Goal: Task Accomplishment & Management: Use online tool/utility

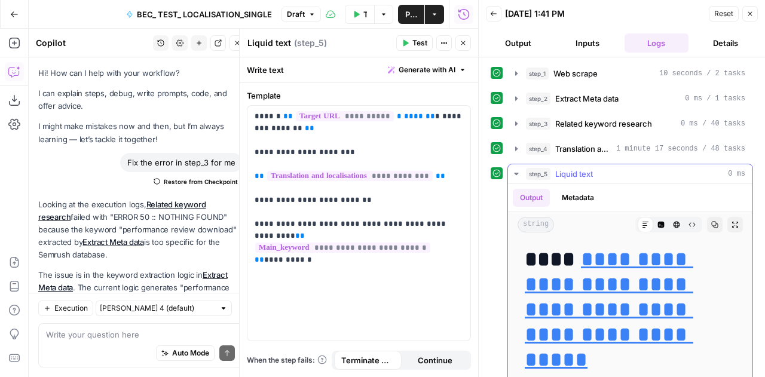
scroll to position [1317, 0]
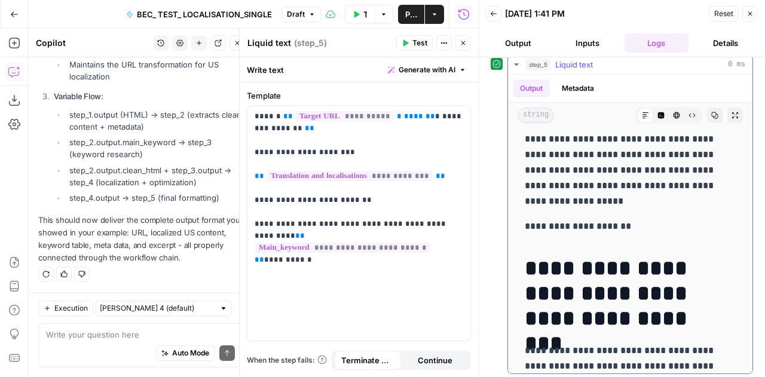
click at [711, 112] on icon "button" at bounding box center [714, 115] width 7 height 7
click at [721, 14] on span "Reset" at bounding box center [723, 13] width 19 height 11
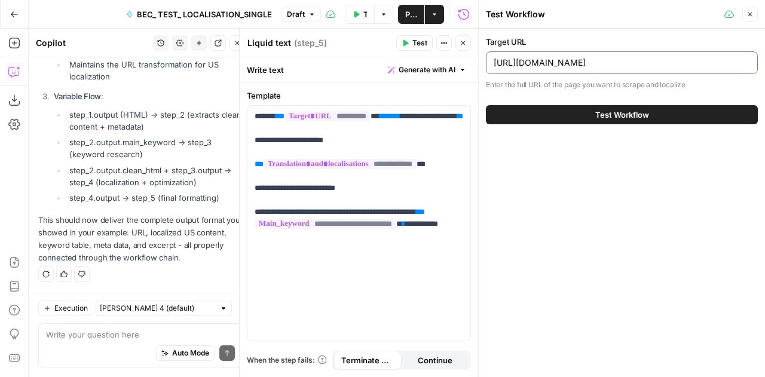
click at [701, 66] on input "[URL][DOMAIN_NAME]" at bounding box center [622, 63] width 256 height 12
paste input "shift-patterns"
type input "[URL][DOMAIN_NAME]"
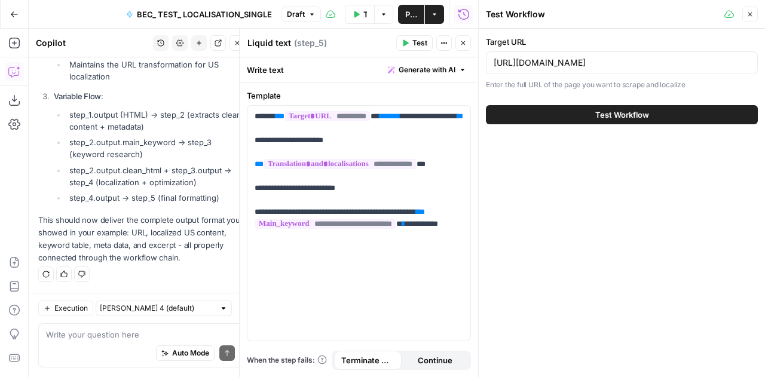
click at [751, 17] on icon "button" at bounding box center [750, 14] width 7 height 7
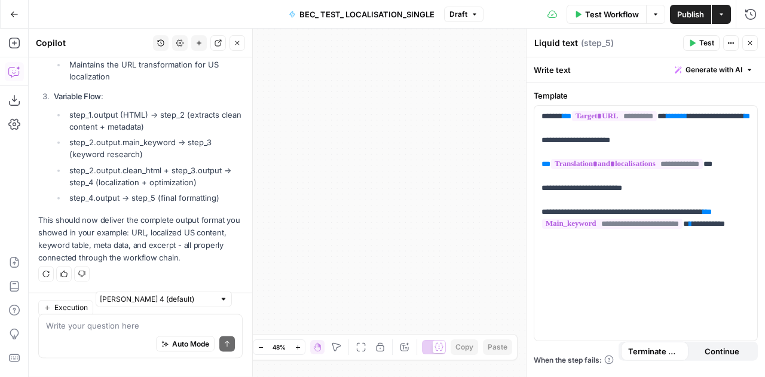
scroll to position [45353, 0]
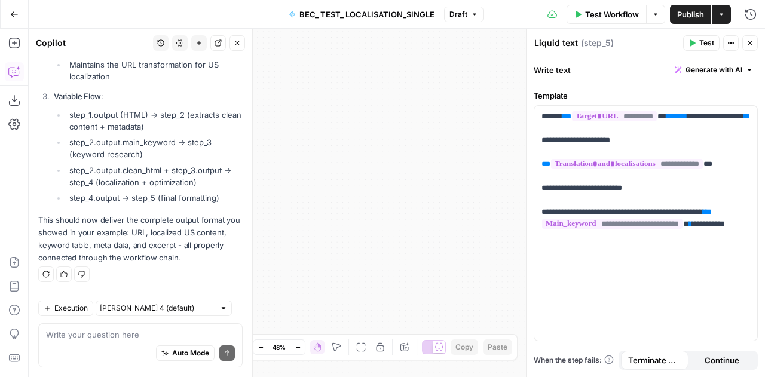
click at [240, 47] on button "Close" at bounding box center [238, 43] width 16 height 16
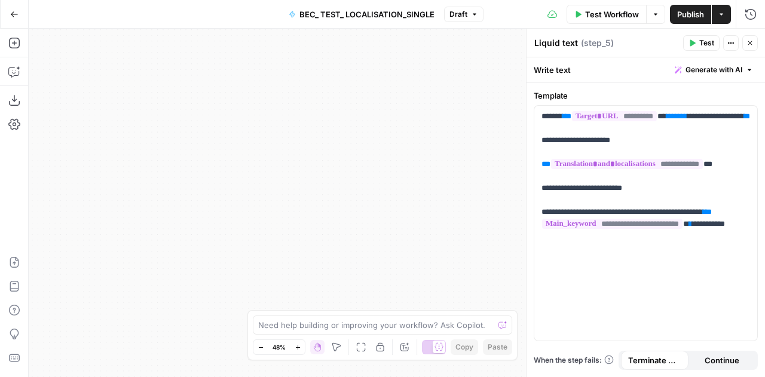
click at [11, 9] on button "Go Back" at bounding box center [15, 15] width 22 height 22
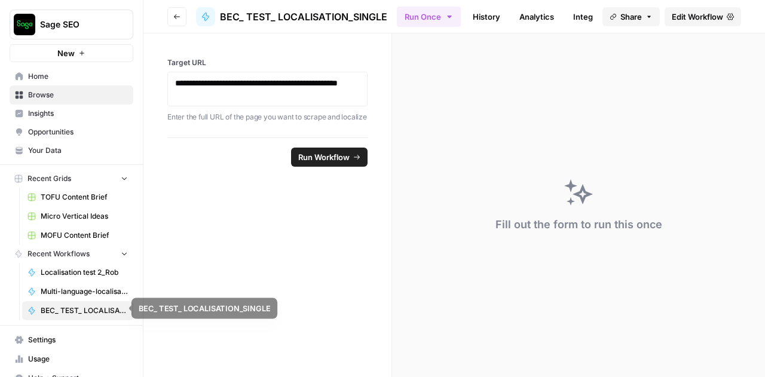
click at [93, 302] on link "BEC_ TEST_ LOCALISATION_SINGLE" at bounding box center [77, 310] width 111 height 19
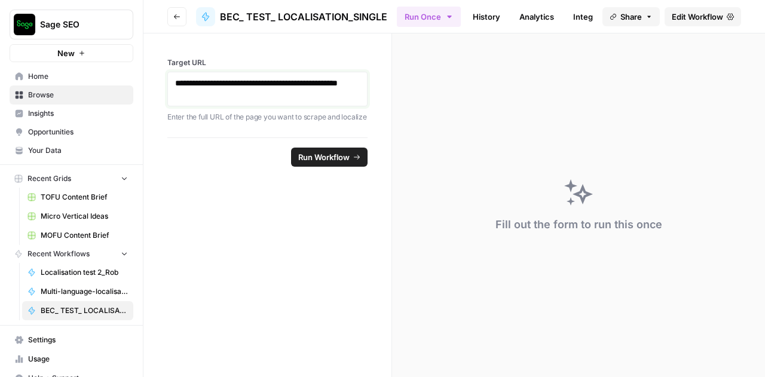
click at [249, 100] on p "**********" at bounding box center [267, 89] width 185 height 24
click at [179, 163] on span "Reset" at bounding box center [186, 157] width 22 height 12
click at [703, 20] on span "Edit Workflow" at bounding box center [697, 17] width 51 height 12
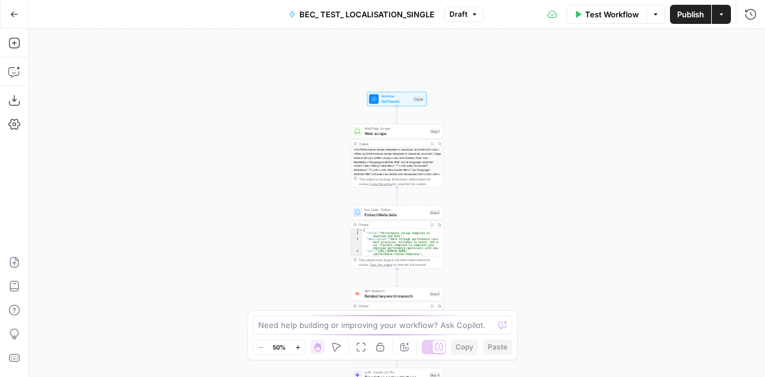
click at [363, 129] on div "Web Page Scrape Web scrape Step 1 Copy step Delete step Add Note Test" at bounding box center [397, 131] width 88 height 10
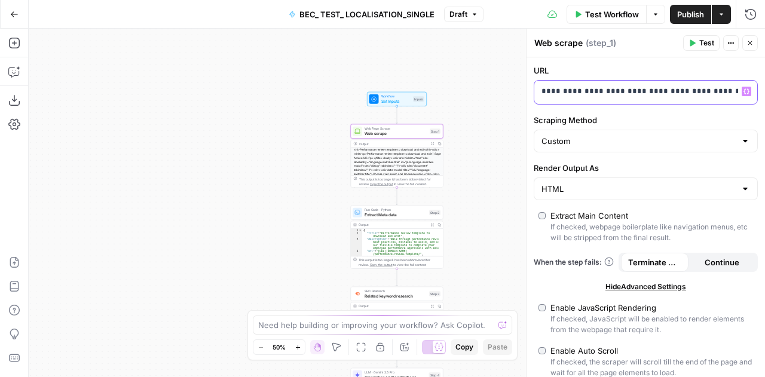
click at [656, 86] on p "**********" at bounding box center [642, 91] width 200 height 12
click at [656, 86] on p "**********" at bounding box center [632, 91] width 181 height 12
click at [635, 148] on div "Custom" at bounding box center [646, 141] width 224 height 23
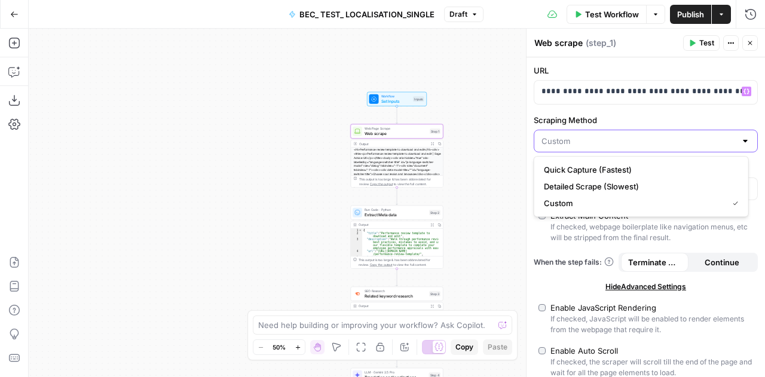
click at [631, 135] on input "Scraping Method" at bounding box center [639, 141] width 194 height 12
click at [741, 139] on div at bounding box center [746, 141] width 10 height 12
type input "Custom"
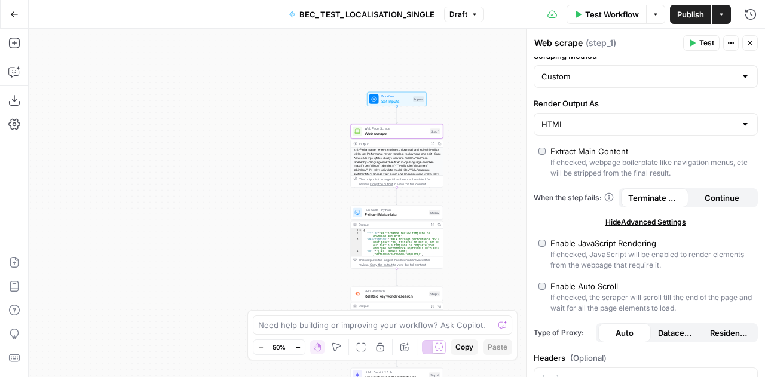
scroll to position [166, 0]
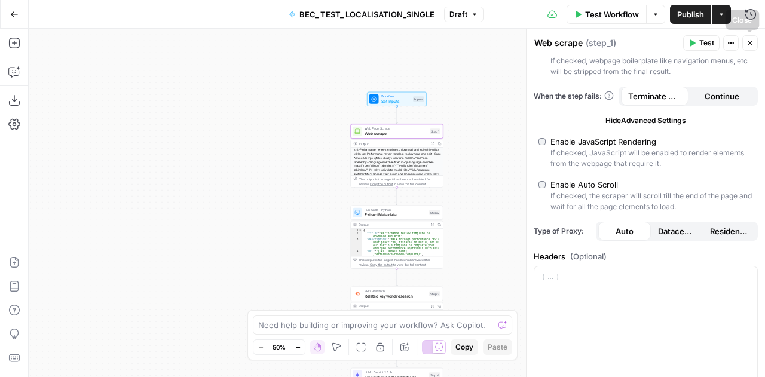
click at [753, 47] on button "Close" at bounding box center [751, 43] width 16 height 16
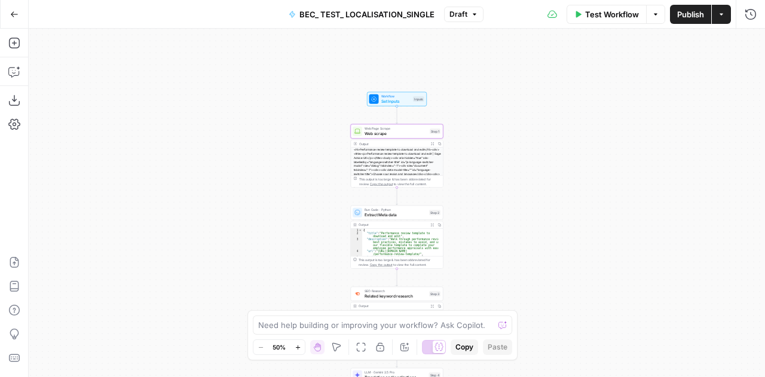
click at [383, 211] on span "Run Code · Python" at bounding box center [396, 209] width 62 height 5
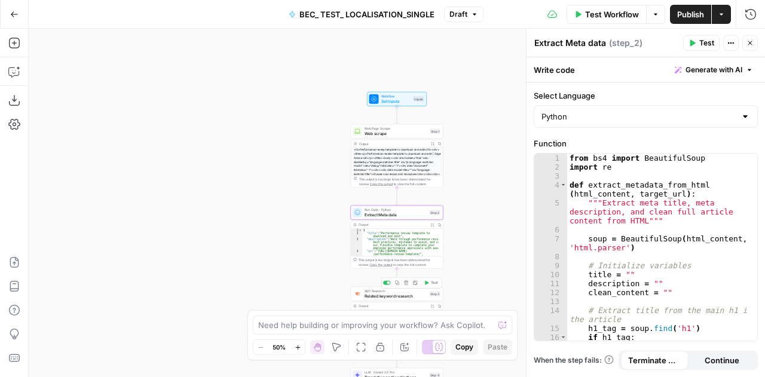
click at [393, 296] on span "Related keyword research" at bounding box center [396, 296] width 62 height 6
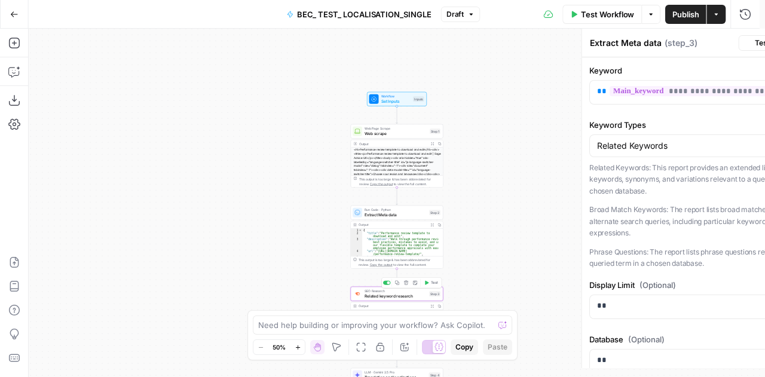
type textarea "Related keyword research"
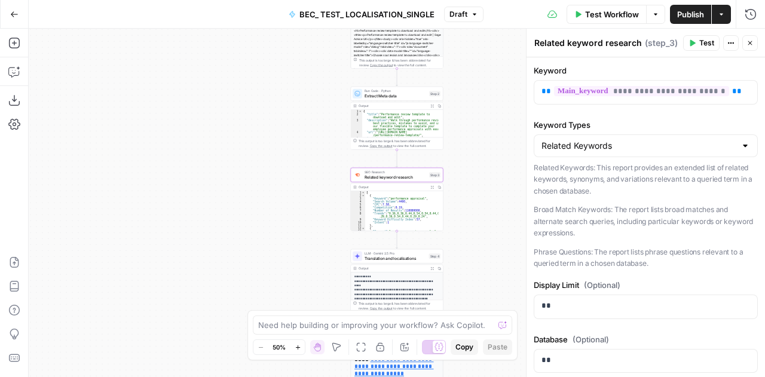
click at [363, 256] on div "LLM · Gemini 2.5 Pro Translation and localisations Step 4 Copy step Delete step…" at bounding box center [397, 256] width 88 height 10
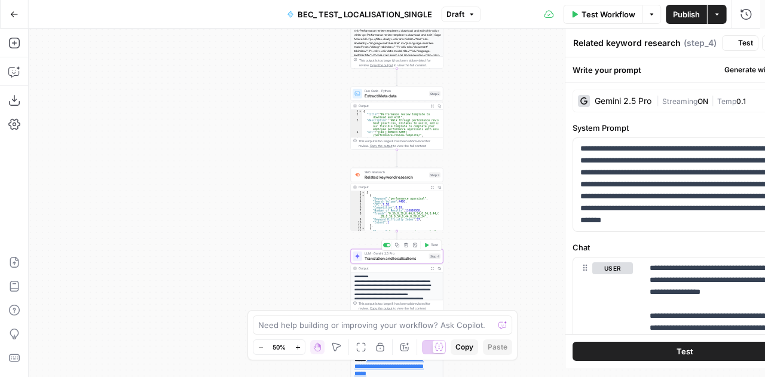
type textarea "Translation and localisations"
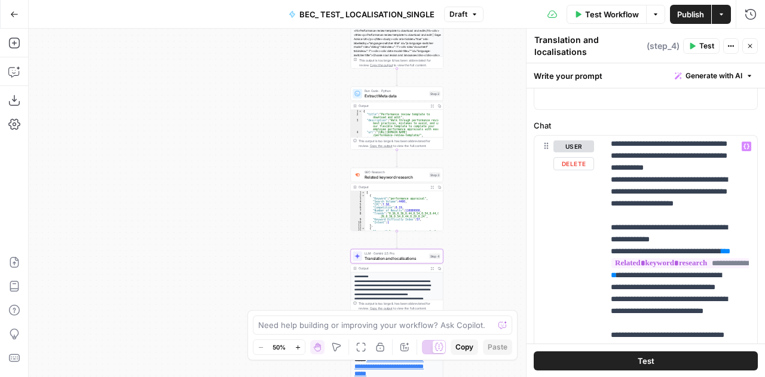
scroll to position [417, 0]
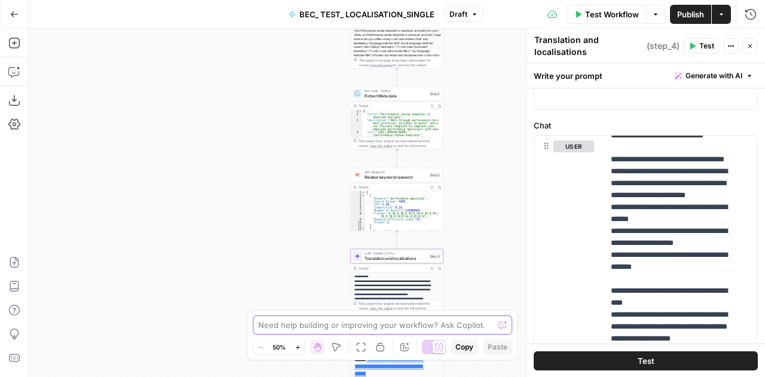
click at [323, 327] on textarea at bounding box center [376, 325] width 236 height 12
paste textarea "[URL][DOMAIN_NAME]"
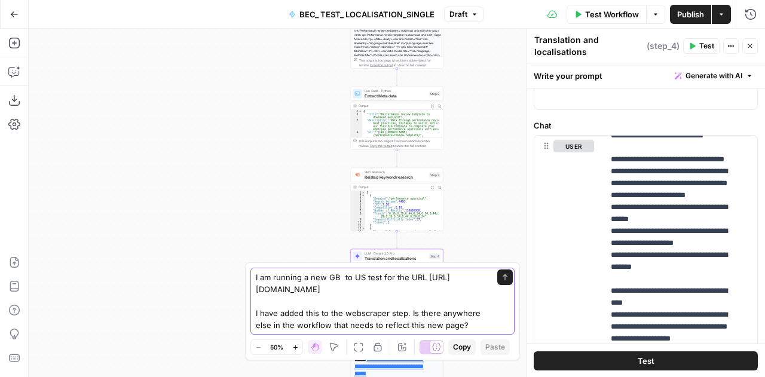
type textarea "I am running a new GB to US test for the URL [URL][DOMAIN_NAME] I have added th…"
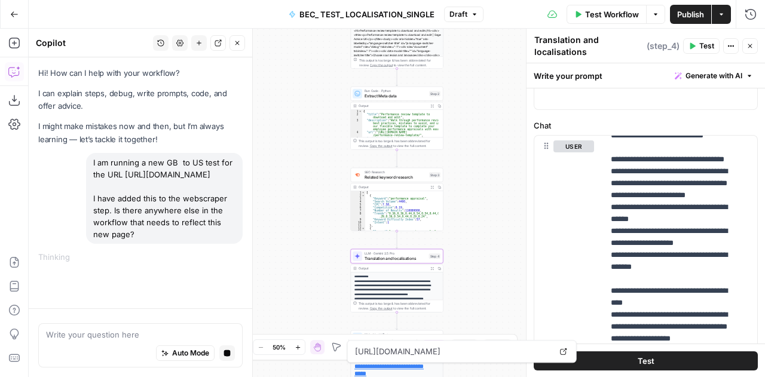
click at [695, 21] on button "Publish" at bounding box center [690, 14] width 41 height 19
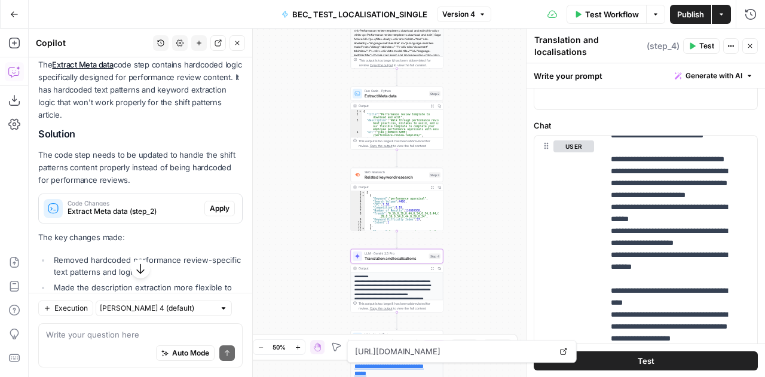
scroll to position [262, 0]
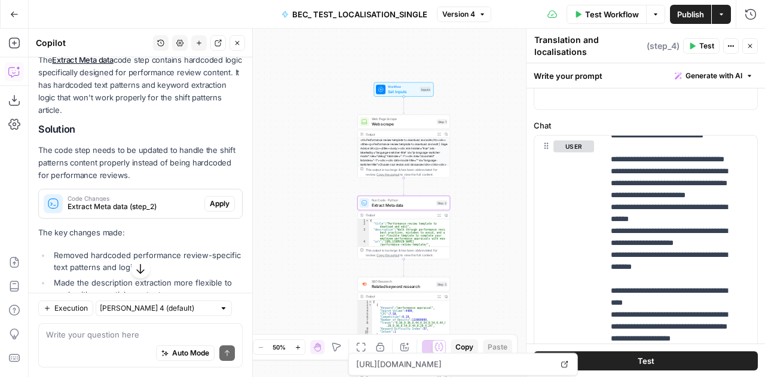
click at [218, 209] on span "Apply" at bounding box center [220, 203] width 20 height 11
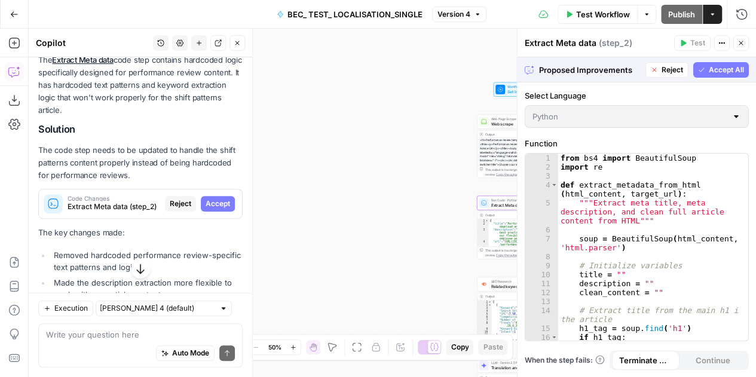
click at [218, 209] on span "Accept" at bounding box center [218, 203] width 25 height 11
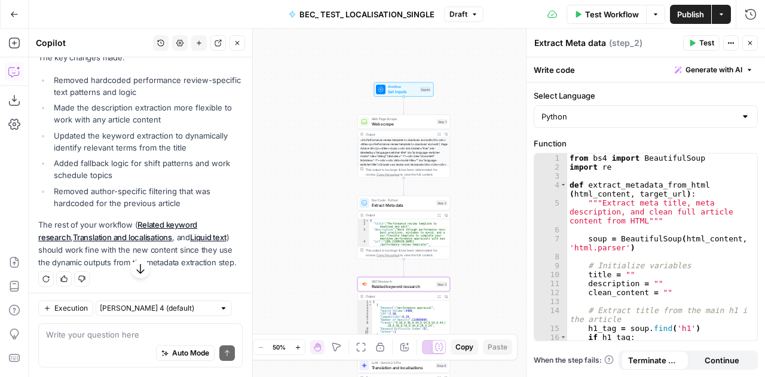
scroll to position [484, 0]
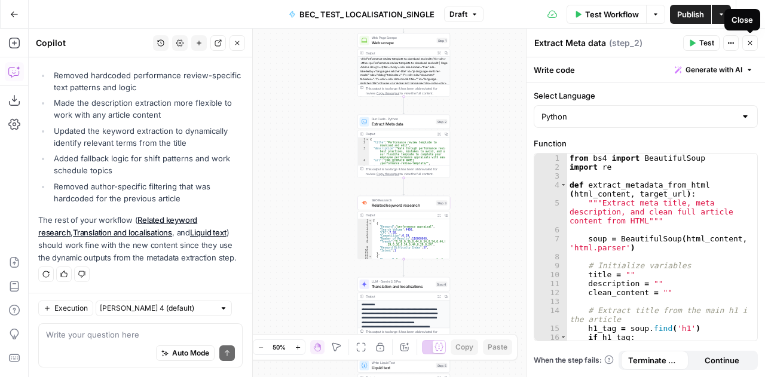
click at [753, 41] on icon "button" at bounding box center [750, 42] width 7 height 7
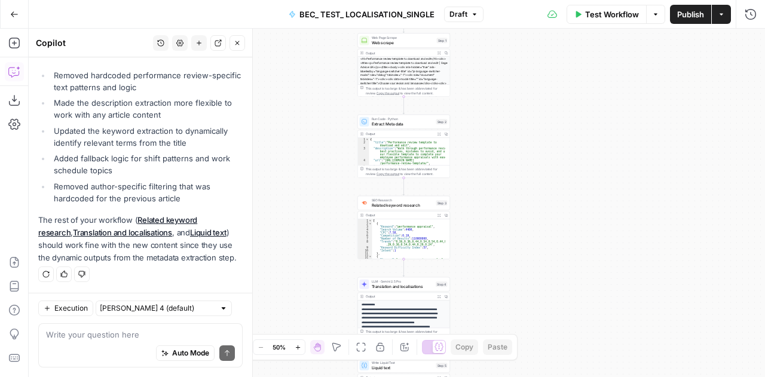
click at [614, 15] on span "Test Workflow" at bounding box center [612, 14] width 54 height 12
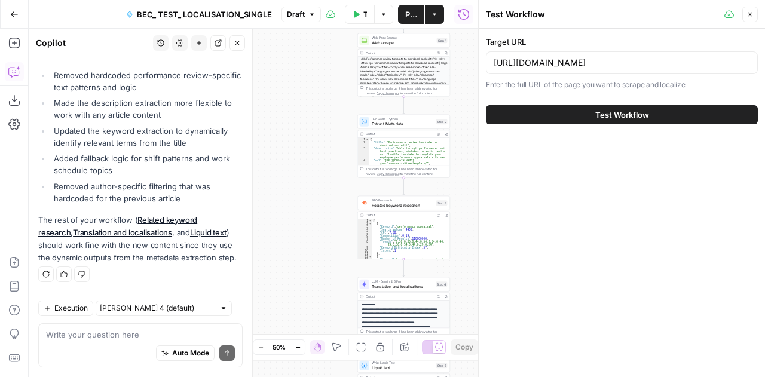
click at [662, 117] on button "Test Workflow" at bounding box center [622, 114] width 272 height 19
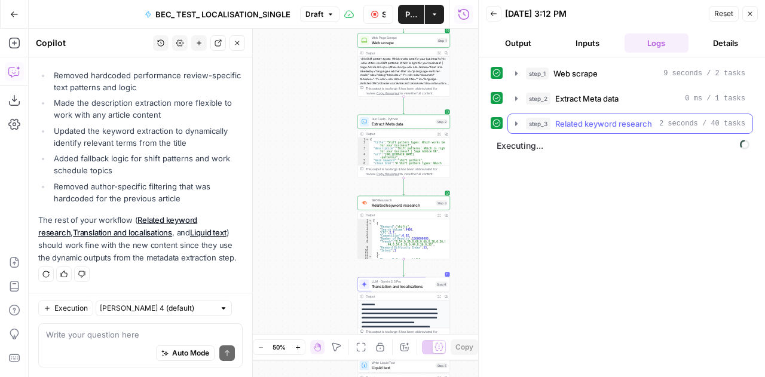
click at [517, 123] on icon "button" at bounding box center [516, 123] width 2 height 4
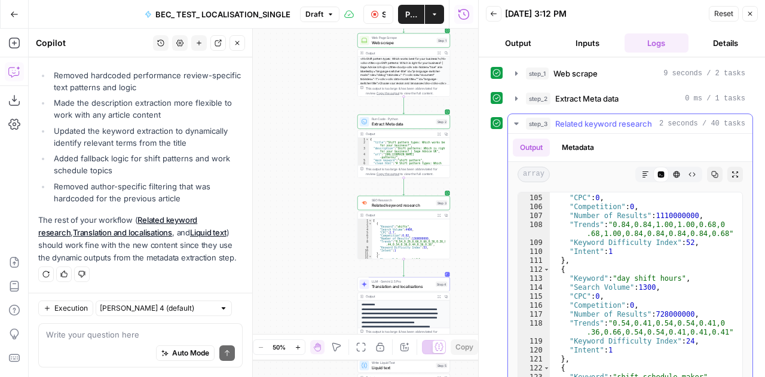
scroll to position [1021, 0]
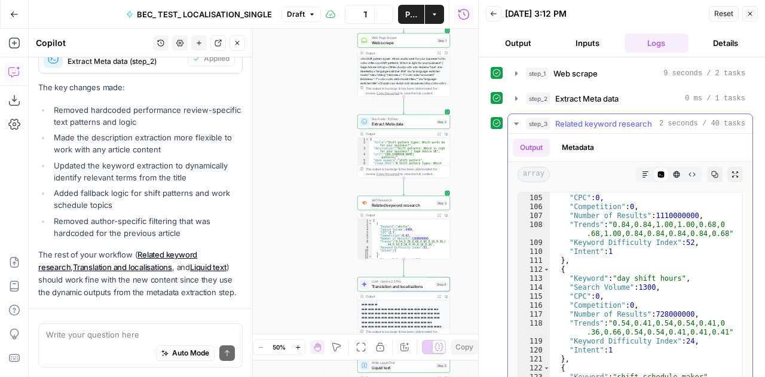
click at [515, 123] on icon "button" at bounding box center [516, 124] width 4 height 2
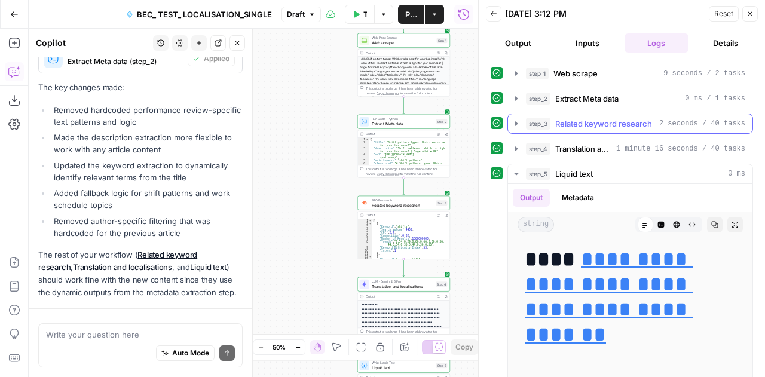
scroll to position [484, 0]
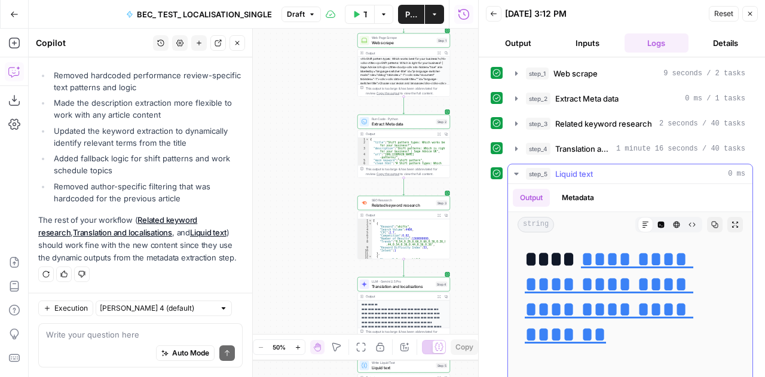
click at [712, 222] on icon "button" at bounding box center [715, 225] width 7 height 7
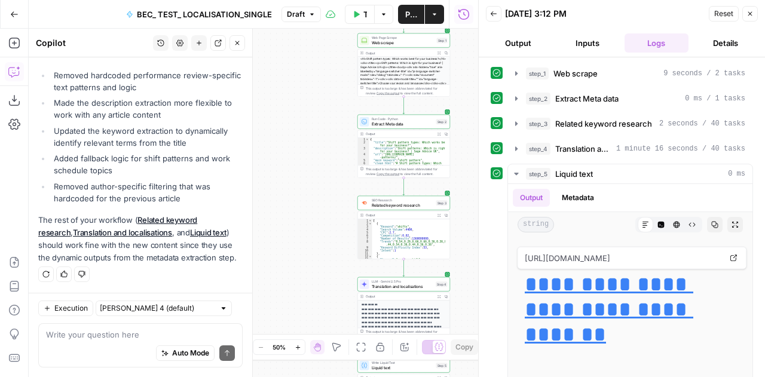
click at [723, 16] on span "Reset" at bounding box center [723, 13] width 19 height 11
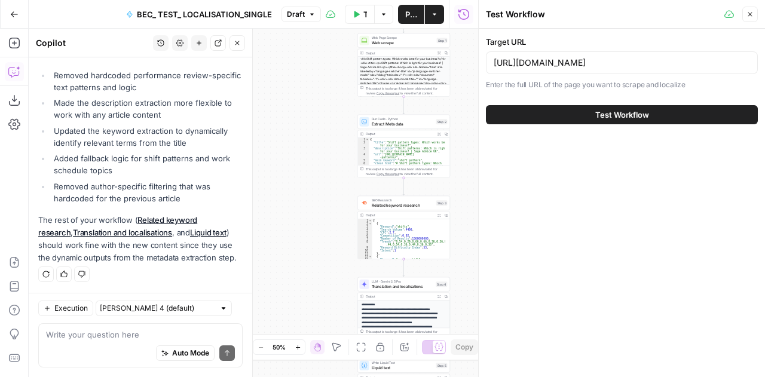
click at [753, 15] on icon "button" at bounding box center [750, 14] width 7 height 7
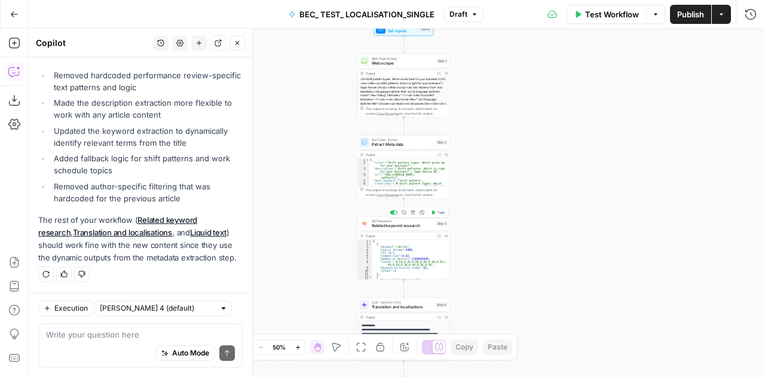
click at [397, 224] on span "Related keyword research" at bounding box center [403, 226] width 62 height 6
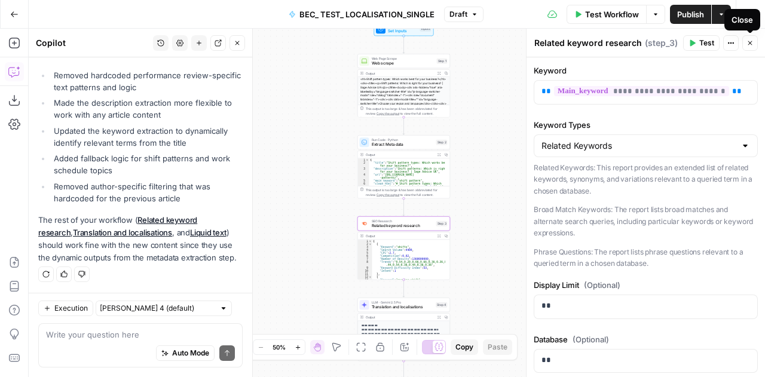
click at [753, 41] on icon "button" at bounding box center [750, 42] width 7 height 7
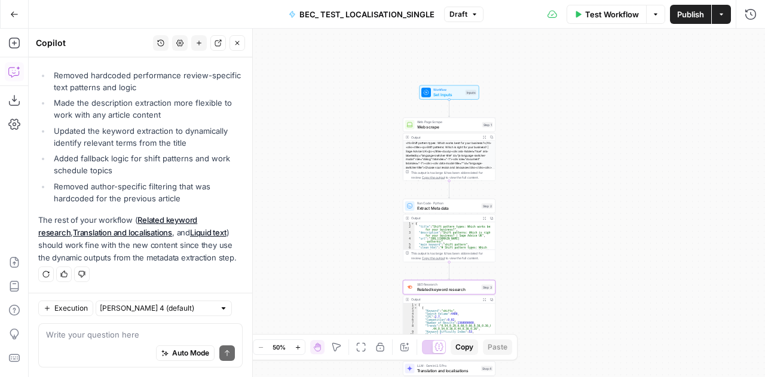
click at [92, 343] on div "Auto Mode Send" at bounding box center [140, 354] width 189 height 26
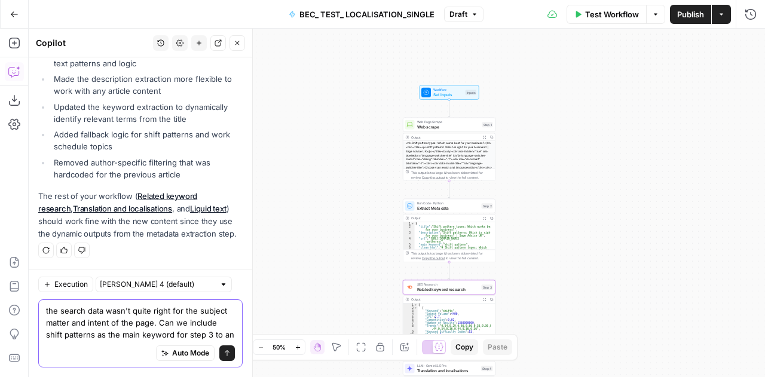
scroll to position [520, 0]
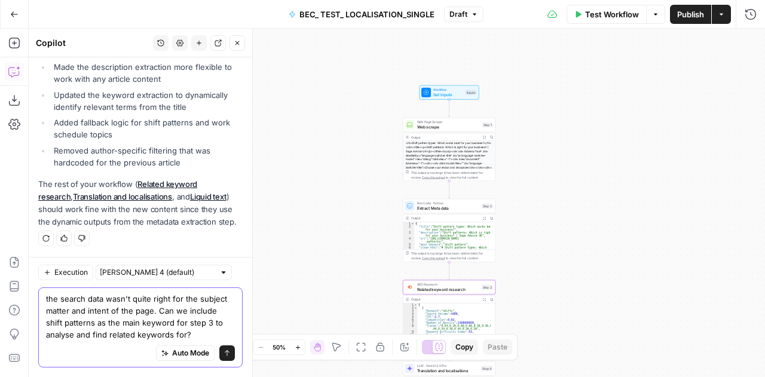
type textarea "the search data wasn't quite right for the subject matter and intent of the pag…"
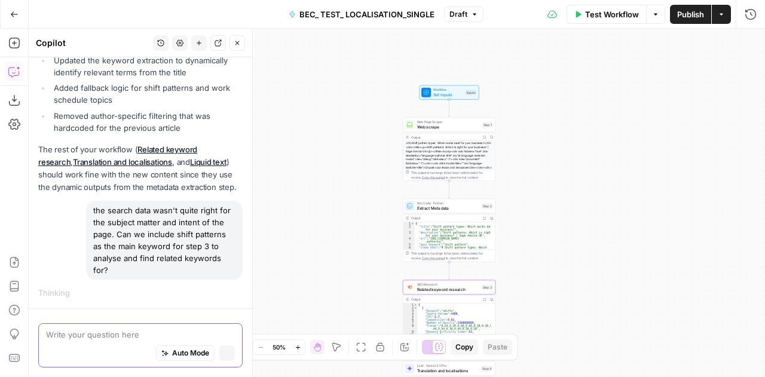
scroll to position [536, 0]
click at [124, 340] on textarea at bounding box center [140, 335] width 189 height 12
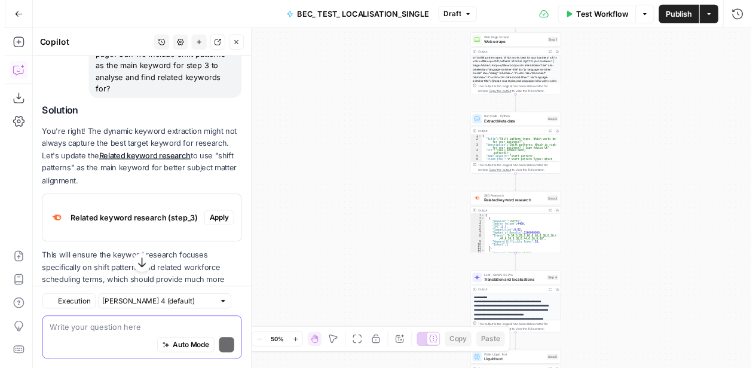
scroll to position [731, 0]
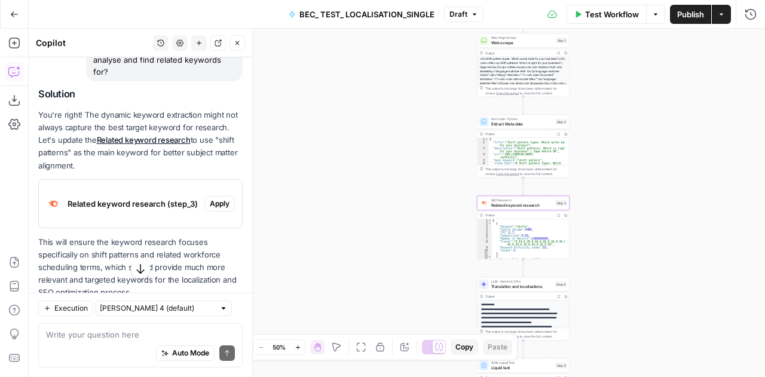
click at [210, 209] on span "Apply" at bounding box center [220, 203] width 20 height 11
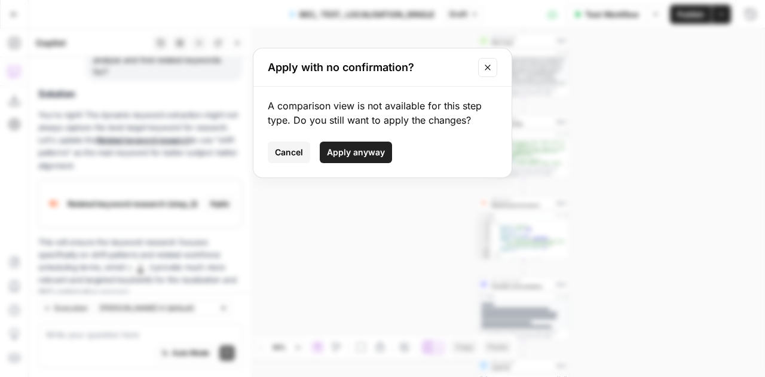
click at [375, 150] on span "Apply anyway" at bounding box center [356, 152] width 58 height 12
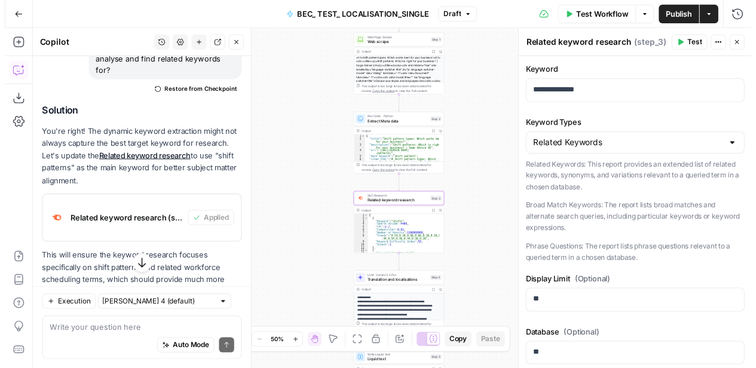
scroll to position [807, 0]
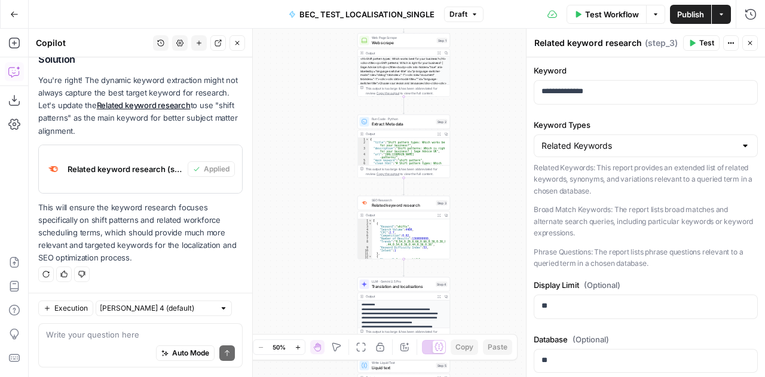
click at [607, 5] on button "Test Workflow" at bounding box center [607, 14] width 80 height 19
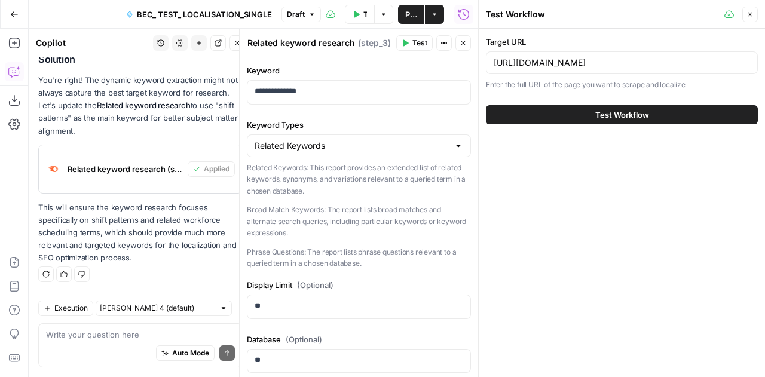
click at [628, 111] on span "Test Workflow" at bounding box center [622, 115] width 54 height 12
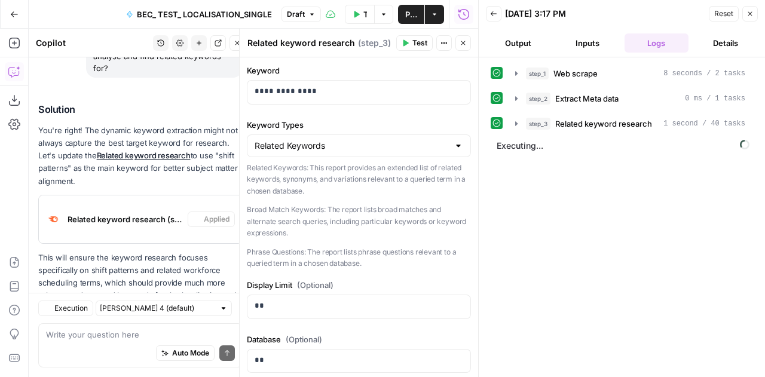
scroll to position [807, 0]
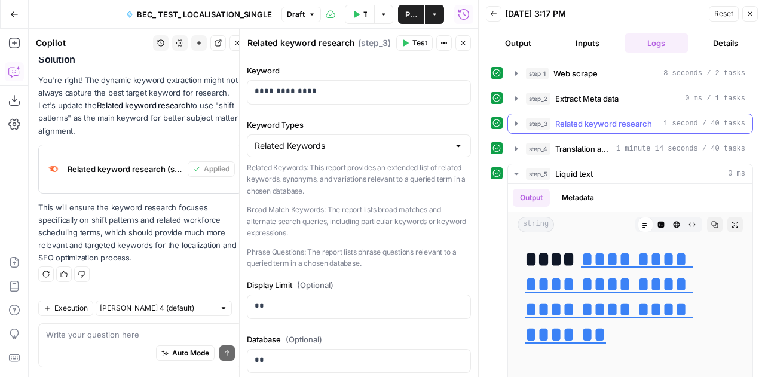
click at [515, 121] on icon "button" at bounding box center [516, 123] width 2 height 4
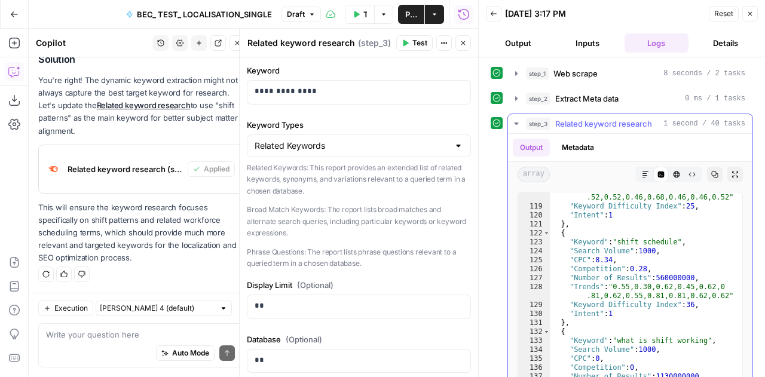
scroll to position [1165, 0]
click at [517, 123] on icon "button" at bounding box center [516, 124] width 4 height 2
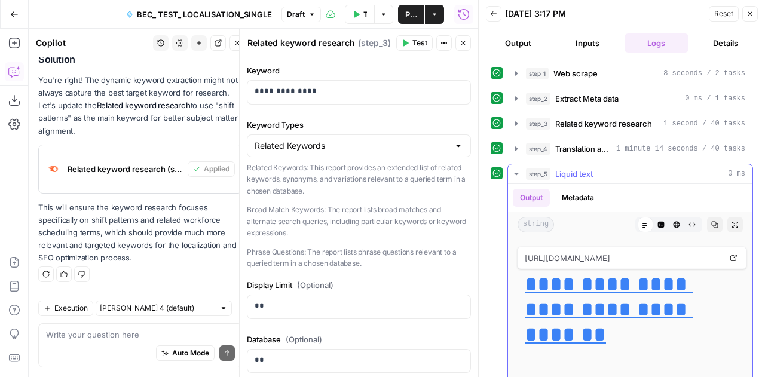
click at [707, 227] on button "Copy" at bounding box center [715, 225] width 16 height 16
click at [517, 173] on icon "button" at bounding box center [516, 174] width 4 height 2
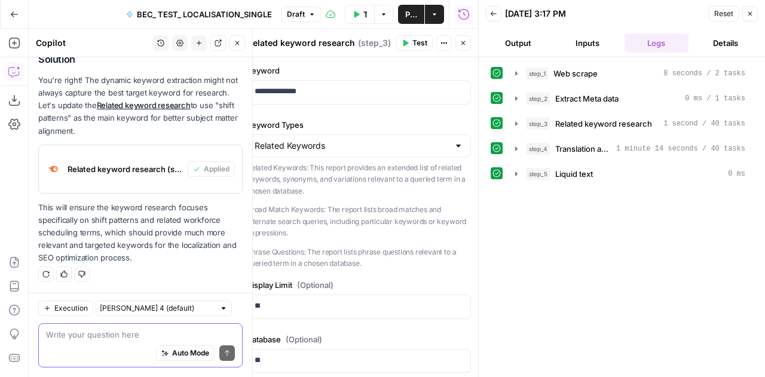
click at [102, 337] on textarea at bounding box center [140, 335] width 189 height 12
type textarea "T"
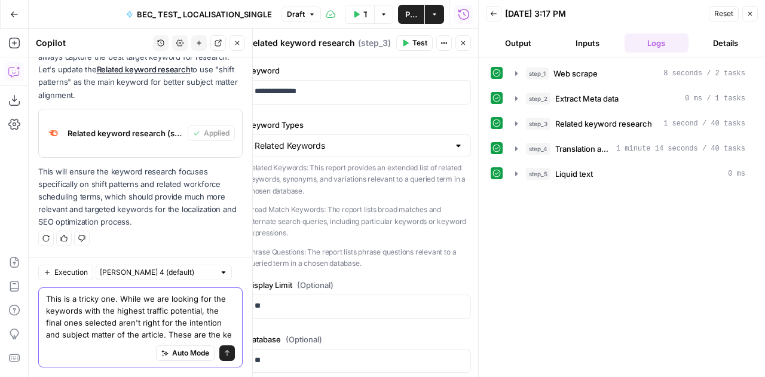
scroll to position [854, 0]
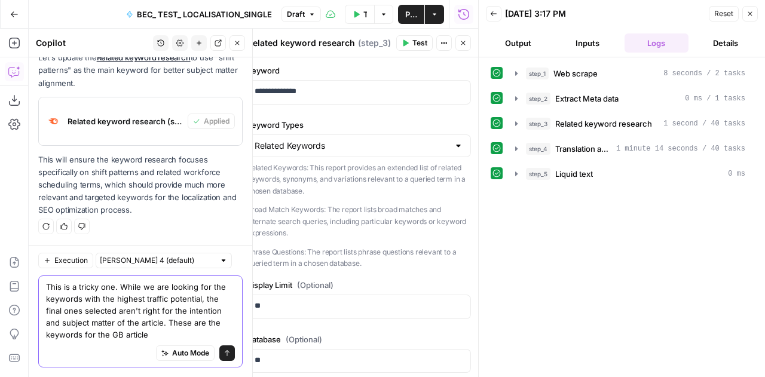
paste textarea "shift pattern shift rota shift pattern meaning what is a shift pattern working …"
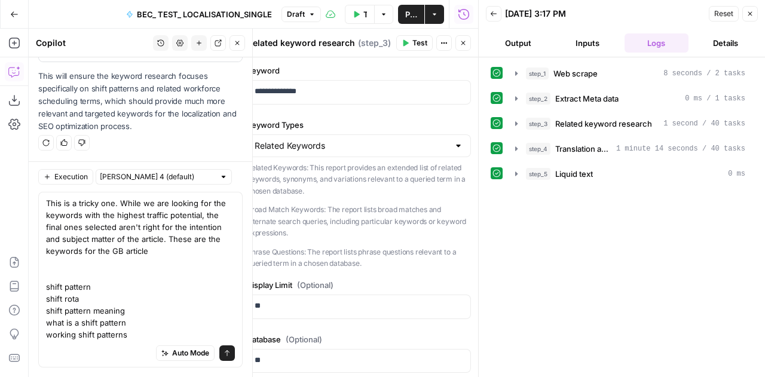
drag, startPoint x: 140, startPoint y: 341, endPoint x: 51, endPoint y: 290, distance: 102.3
click at [51, 290] on div "This is a tricky one. While we are looking for the keywords with the highest tr…" at bounding box center [140, 280] width 204 height 176
drag, startPoint x: 48, startPoint y: 285, endPoint x: 130, endPoint y: 335, distance: 96.1
click at [130, 335] on textarea "This is a tricky one. While we are looking for the keywords with the highest tr…" at bounding box center [140, 268] width 189 height 143
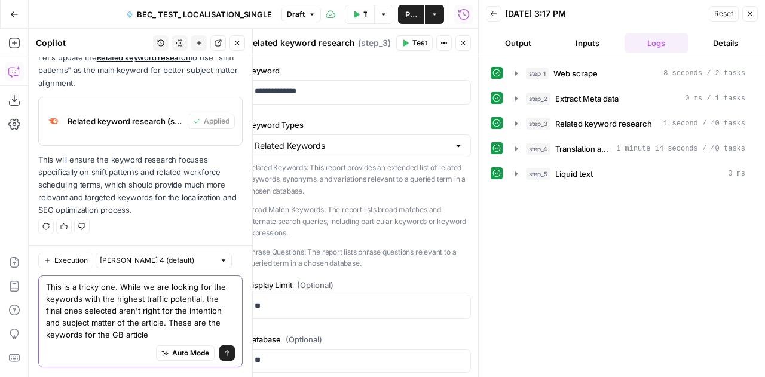
paste textarea "Primary shift pattern 590 Secondary shift rota 540 Secondary shift pattern mean…"
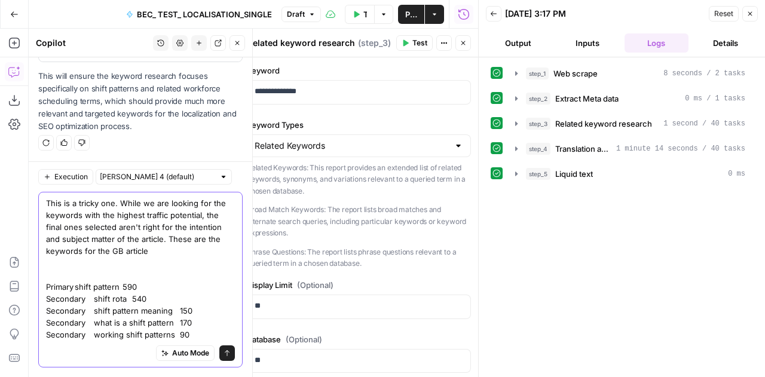
click at [158, 253] on textarea "This is a tricky one. While we are looking for the keywords with the highest tr…" at bounding box center [140, 268] width 189 height 143
click at [178, 241] on textarea "This is a tricky one. While we are looking for the keywords with the highest tr…" at bounding box center [140, 268] width 189 height 143
click at [169, 252] on textarea "This is a tricky one. While we are looking for the keywords with the highest tr…" at bounding box center [140, 268] width 189 height 143
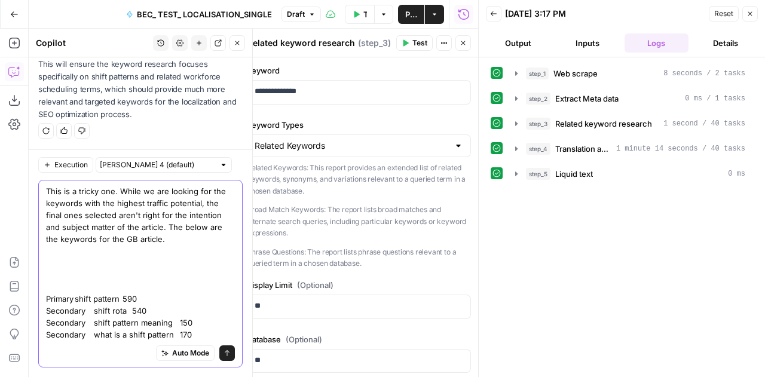
scroll to position [953, 0]
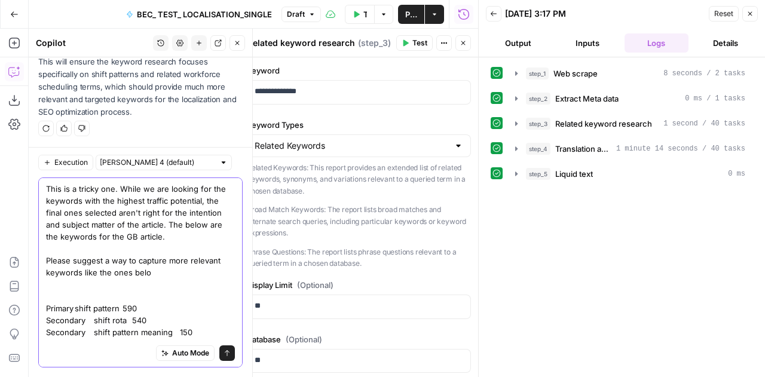
type textarea "This is a tricky one. While we are looking for the keywords with the highest tr…"
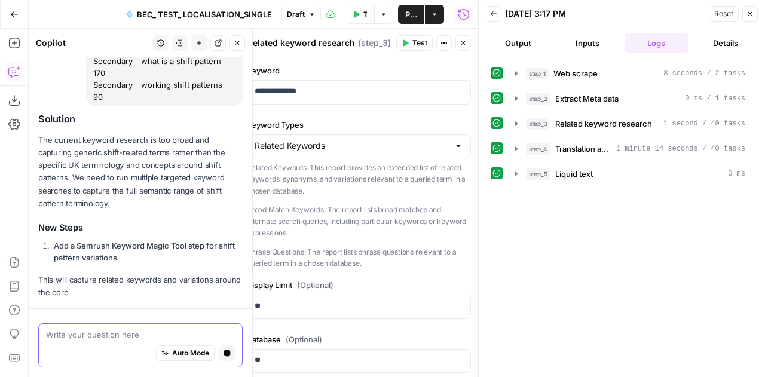
scroll to position [1164, 0]
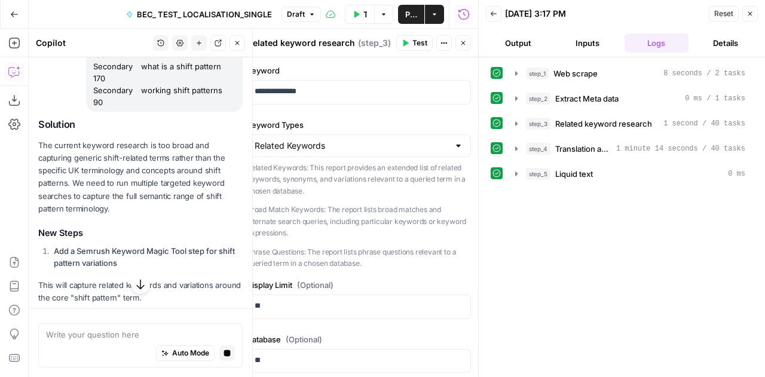
click at [123, 342] on div "Auto Mode Stop generating" at bounding box center [140, 354] width 189 height 26
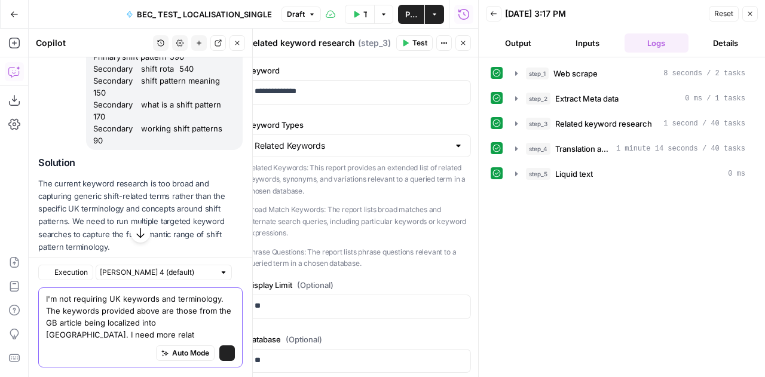
scroll to position [1202, 0]
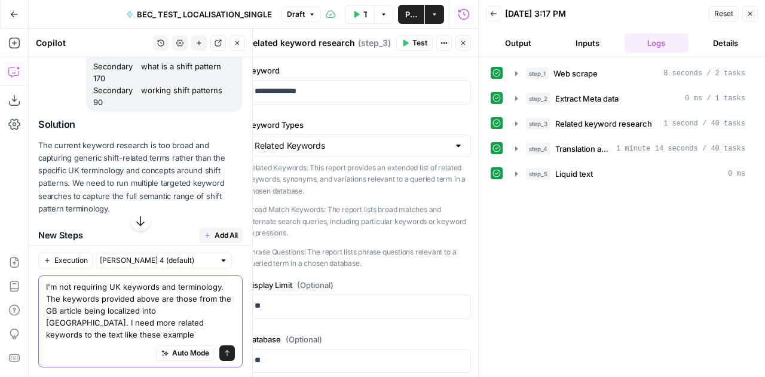
type textarea "I'm not requiring UK keywords and terminology. The keywords provided above are …"
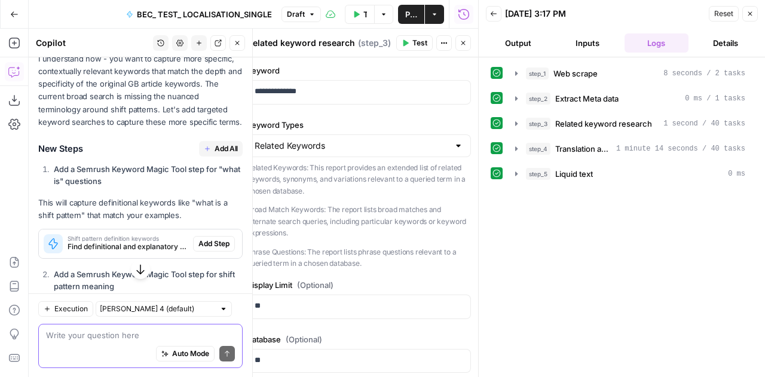
scroll to position [2126, 0]
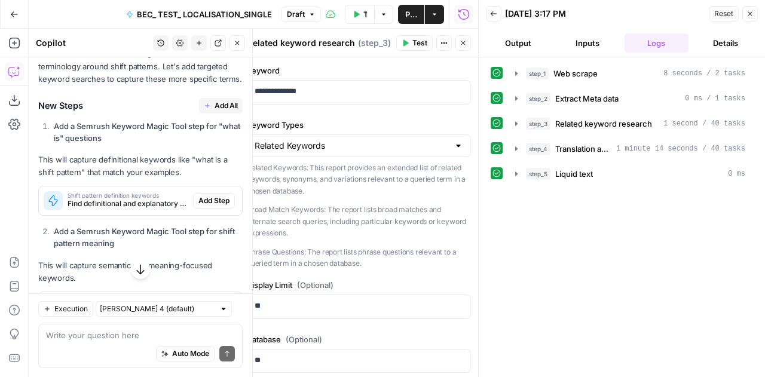
click at [215, 111] on span "Add All" at bounding box center [226, 105] width 23 height 11
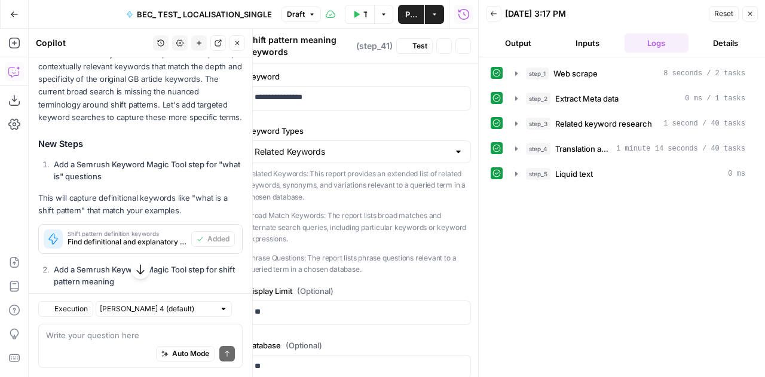
scroll to position [2164, 0]
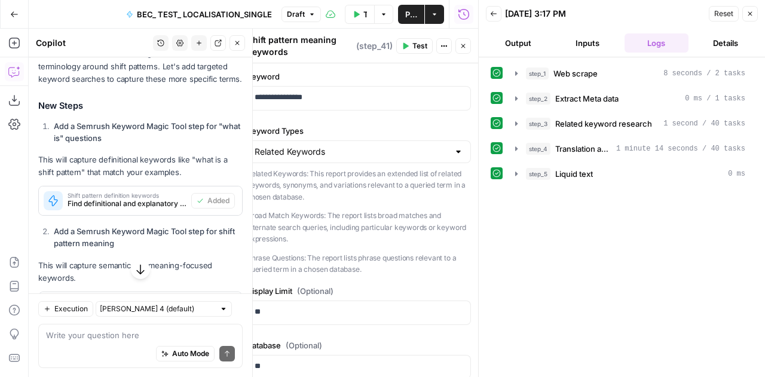
type textarea "Working pattern keywords"
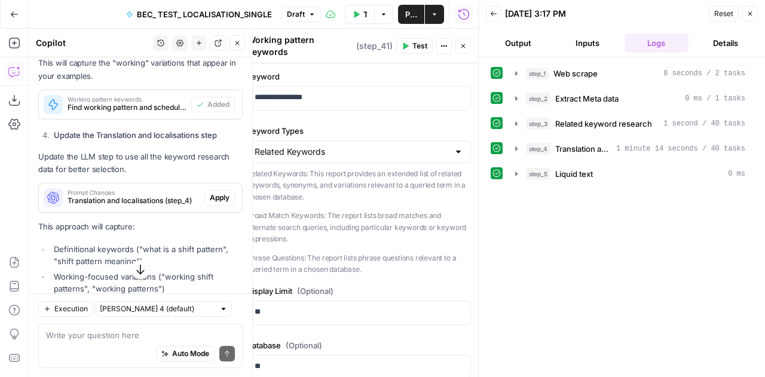
scroll to position [2475, 0]
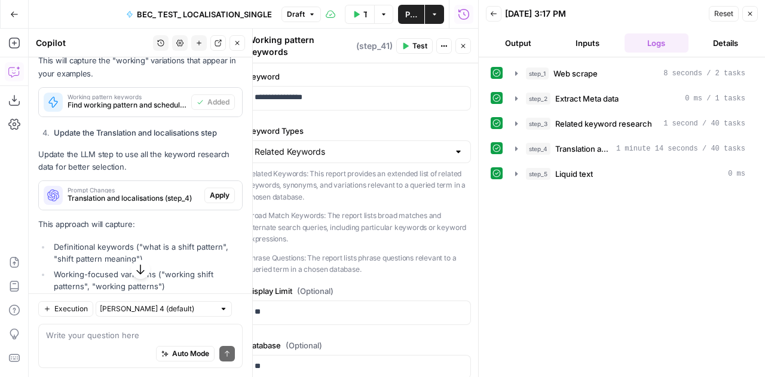
click at [210, 201] on span "Apply" at bounding box center [220, 195] width 20 height 11
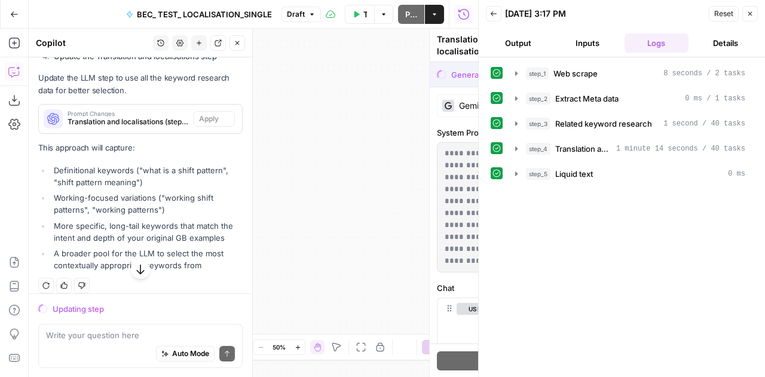
scroll to position [2398, 0]
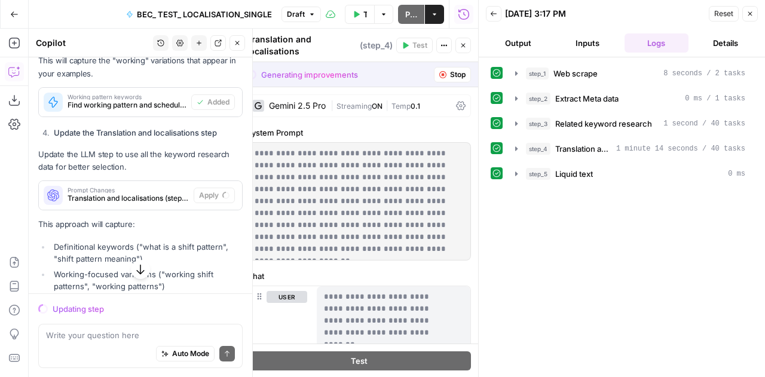
click at [717, 12] on span "Reset" at bounding box center [723, 13] width 19 height 11
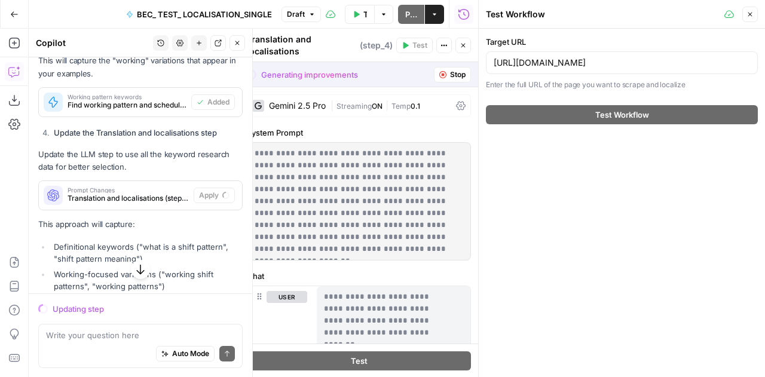
click at [754, 14] on button "Close" at bounding box center [751, 15] width 16 height 16
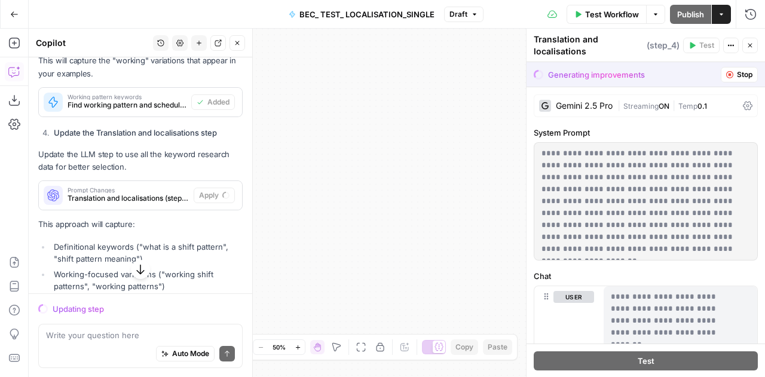
scroll to position [2505, 0]
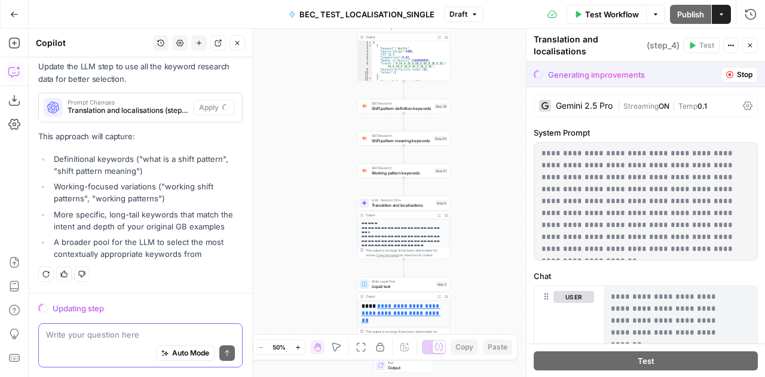
click at [62, 338] on textarea at bounding box center [140, 335] width 189 height 12
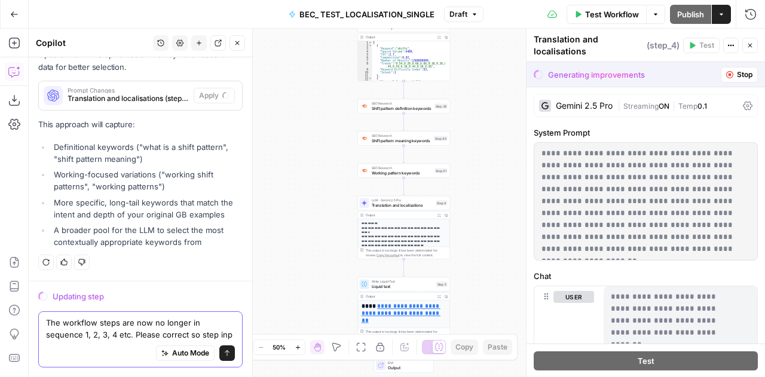
scroll to position [2529, 0]
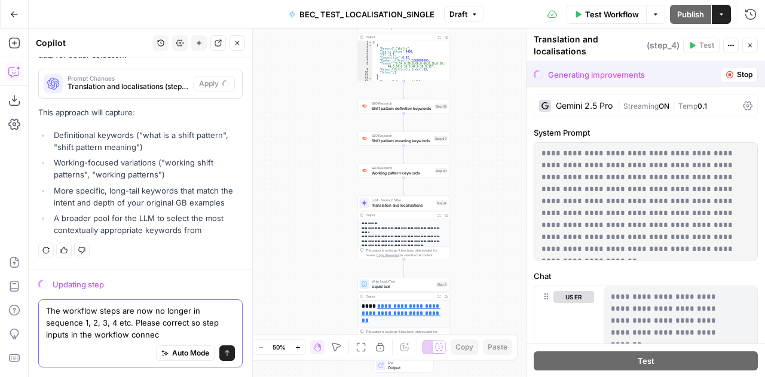
type textarea "The workflow steps are now no longer in sequence 1, 2, 3, 4 etc. Please correct…"
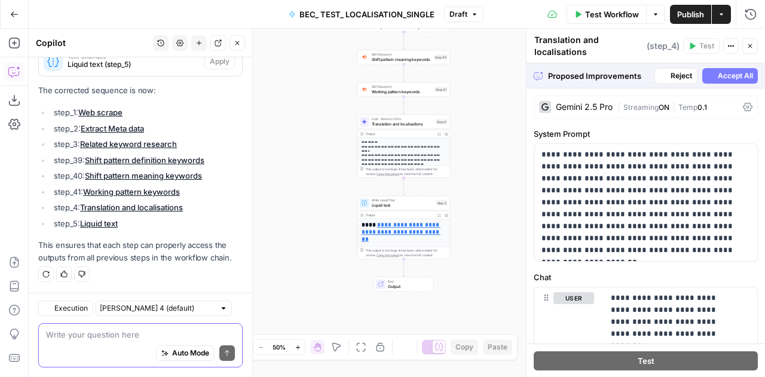
scroll to position [2906, 0]
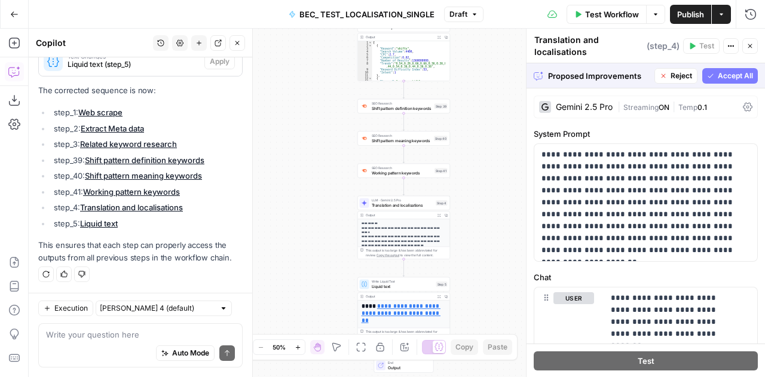
drag, startPoint x: 138, startPoint y: 225, endPoint x: 36, endPoint y: 92, distance: 168.0
copy div "The corrected sequence is now: step_1: Web scrape step_2: Extract Meta data ste…"
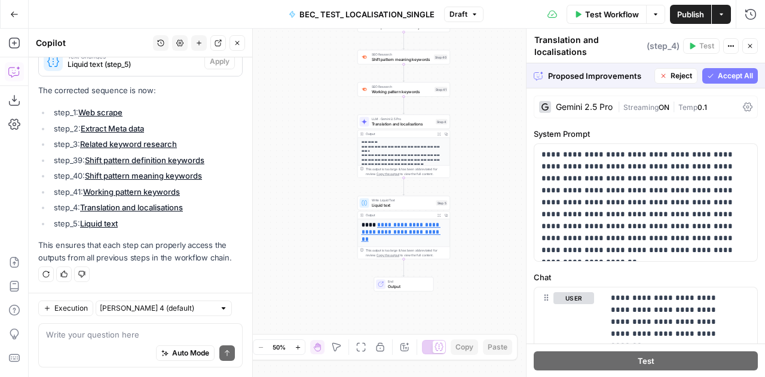
click at [190, 109] on li "step_1: Web scrape" at bounding box center [147, 112] width 192 height 12
click at [740, 72] on span "Accept All" at bounding box center [735, 76] width 35 height 11
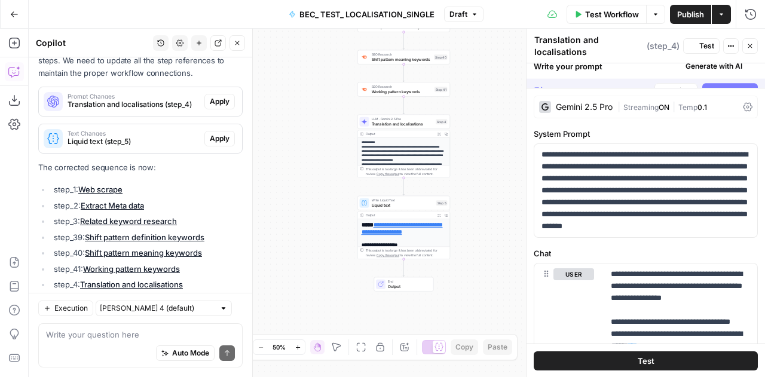
scroll to position [3002, 0]
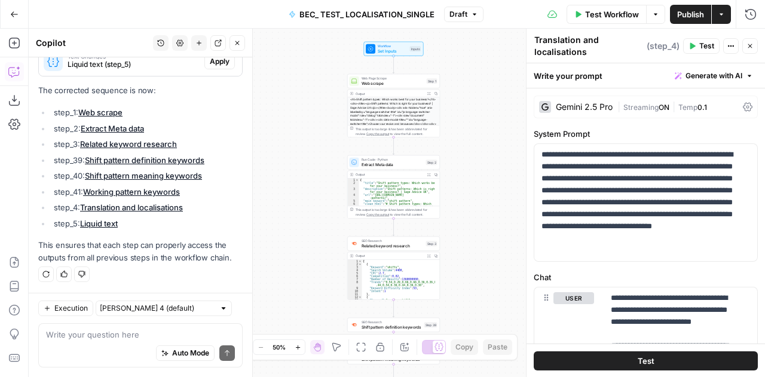
click at [753, 47] on icon "button" at bounding box center [750, 45] width 7 height 7
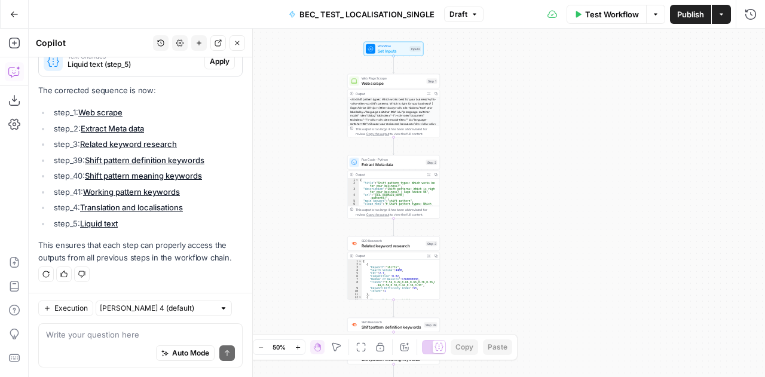
click at [616, 11] on span "Test Workflow" at bounding box center [612, 14] width 54 height 12
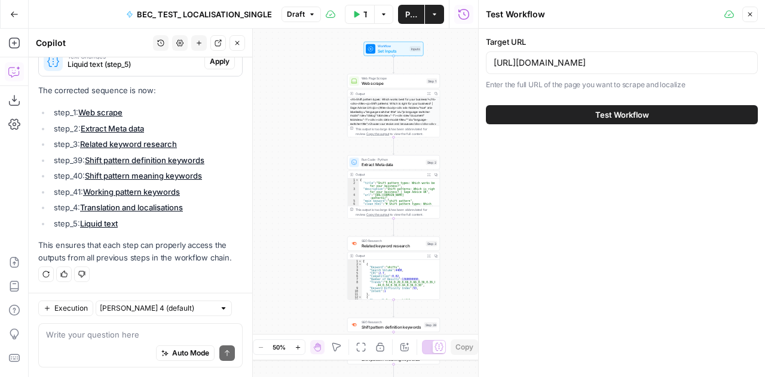
click at [624, 123] on button "Test Workflow" at bounding box center [622, 114] width 272 height 19
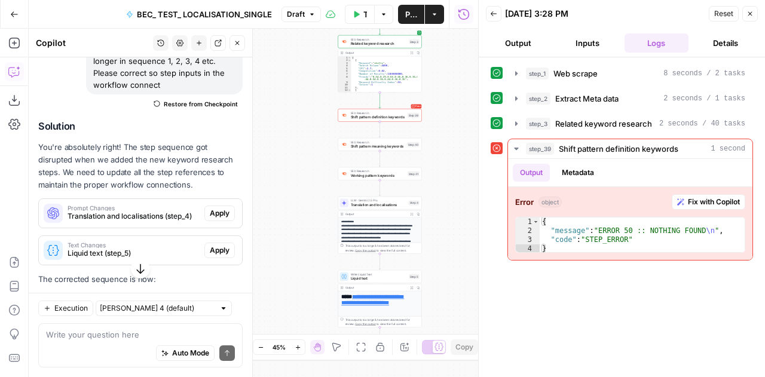
scroll to position [2795, 0]
click at [711, 197] on span "Fix with Copilot" at bounding box center [714, 202] width 52 height 11
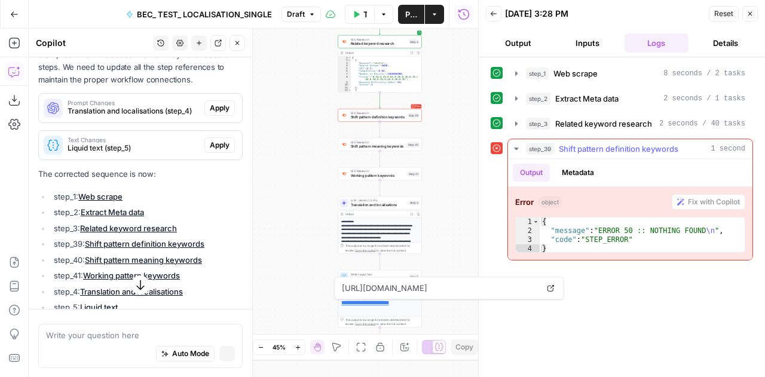
scroll to position [2709, 0]
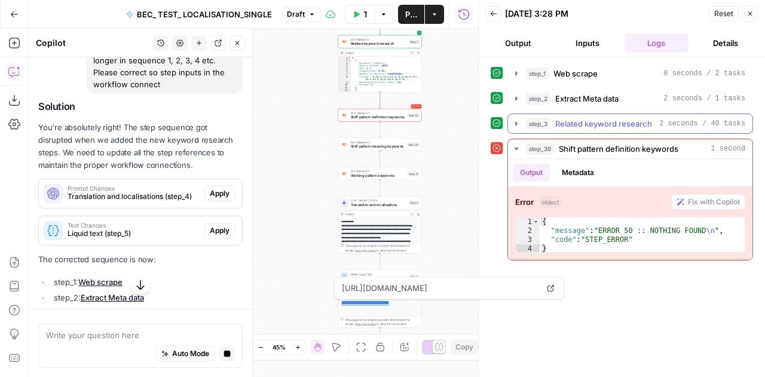
click at [515, 123] on icon "button" at bounding box center [516, 123] width 2 height 4
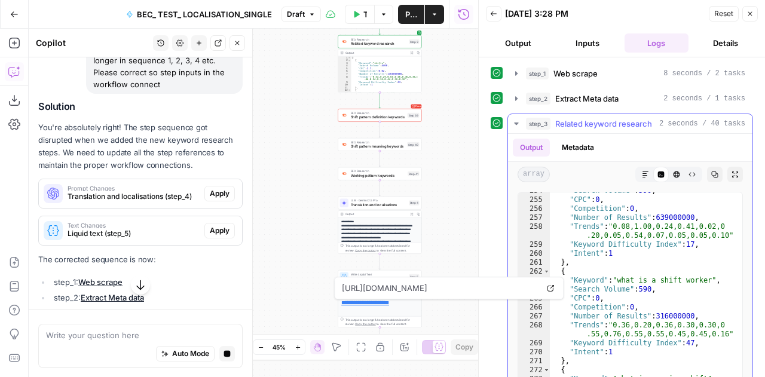
scroll to position [2534, 0]
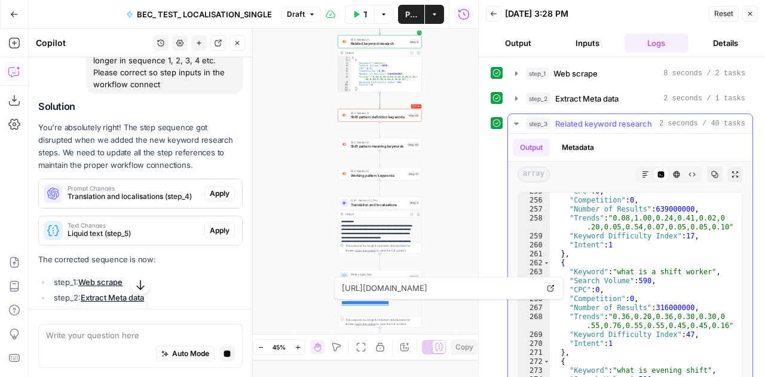
click at [515, 123] on icon "button" at bounding box center [516, 124] width 4 height 2
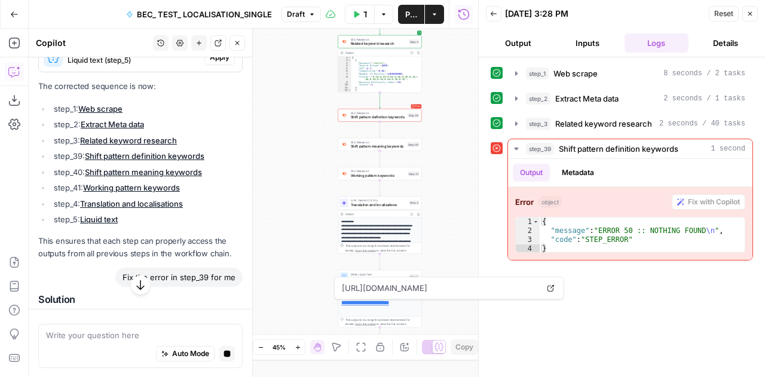
scroll to position [2695, 0]
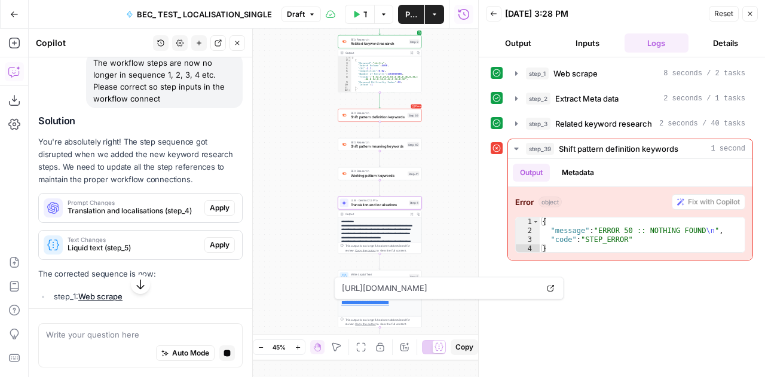
click at [210, 213] on span "Apply" at bounding box center [220, 208] width 20 height 11
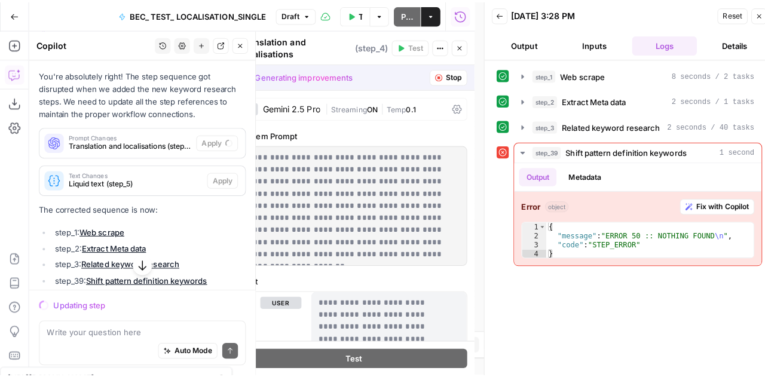
scroll to position [2768, 0]
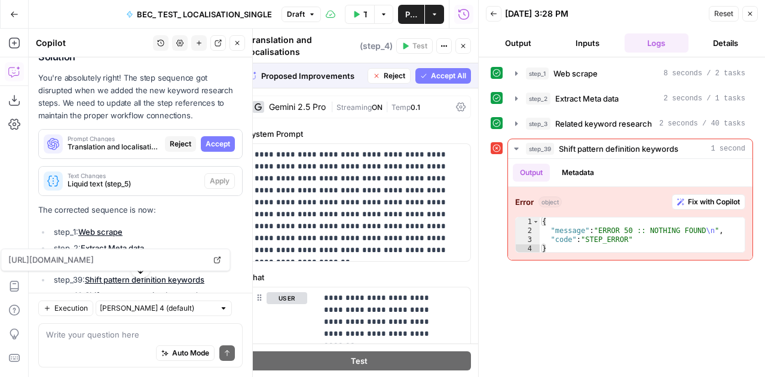
click at [211, 149] on span "Accept" at bounding box center [218, 144] width 25 height 11
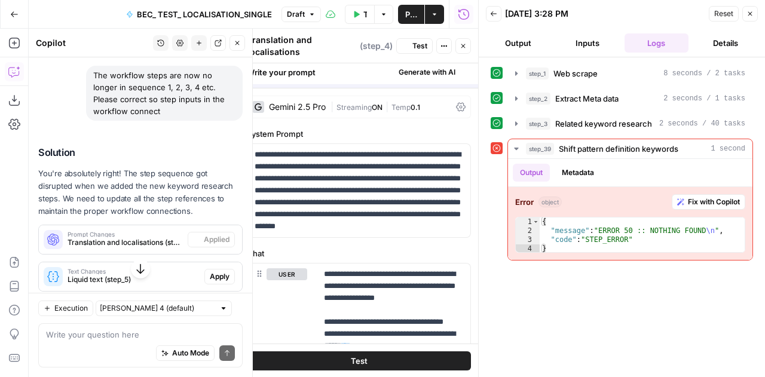
scroll to position [2845, 0]
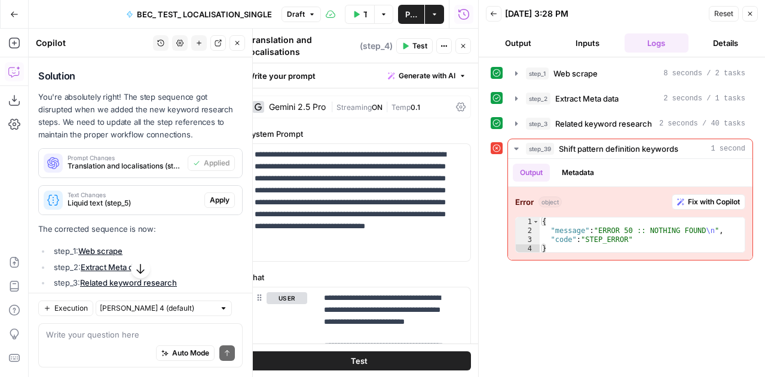
click at [215, 206] on span "Apply" at bounding box center [220, 200] width 20 height 11
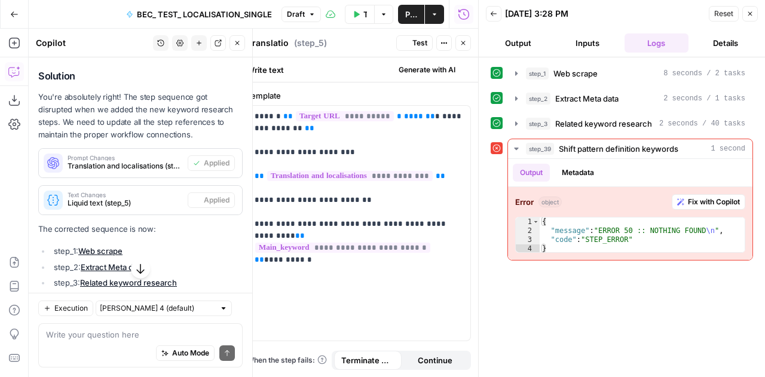
type textarea "Liquid text"
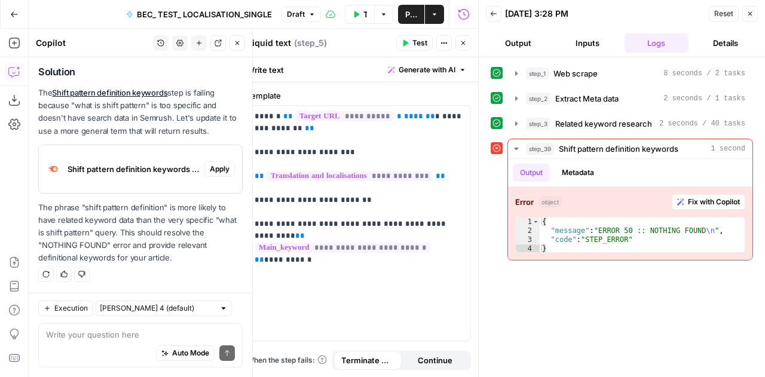
scroll to position [3252, 0]
click at [218, 169] on span "Apply" at bounding box center [220, 169] width 20 height 11
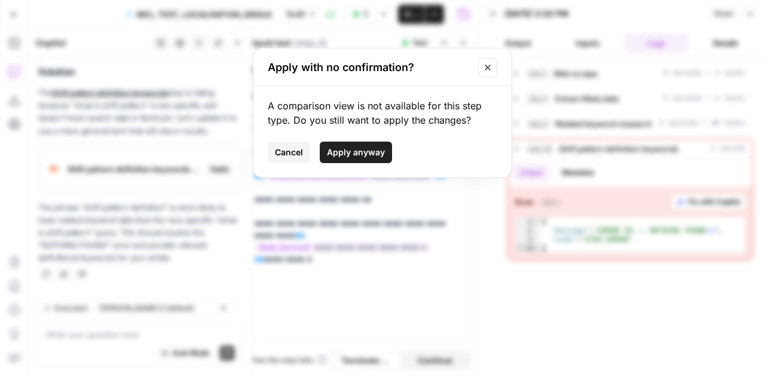
click at [353, 152] on span "Apply anyway" at bounding box center [356, 152] width 58 height 12
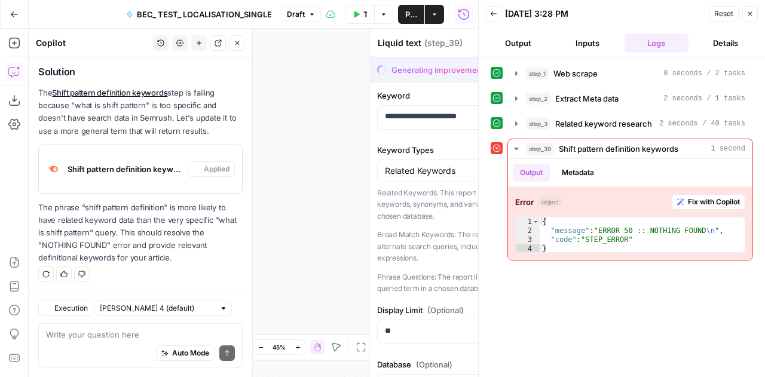
type textarea "Shift pattern definition keywords"
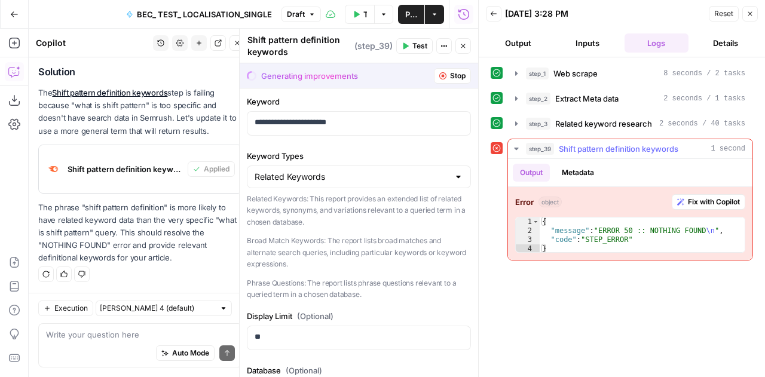
click at [710, 198] on span "Fix with Copilot" at bounding box center [714, 202] width 52 height 11
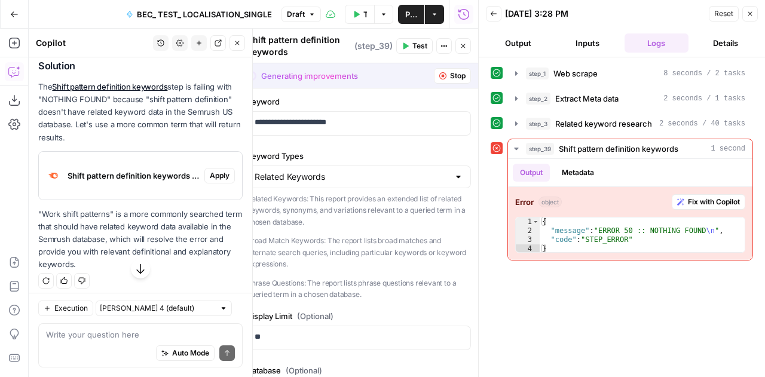
scroll to position [3496, 0]
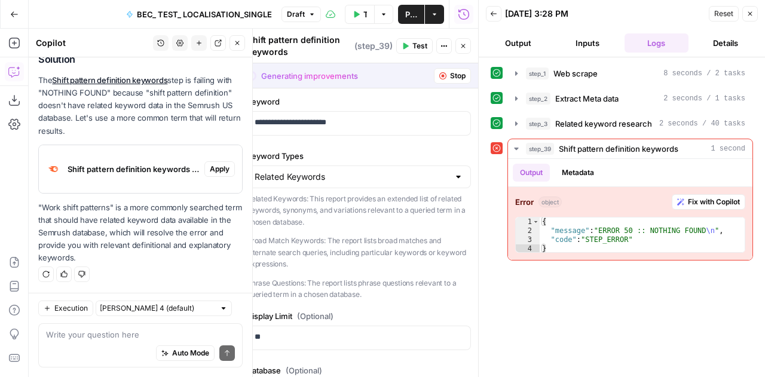
click at [212, 167] on span "Apply" at bounding box center [220, 169] width 20 height 11
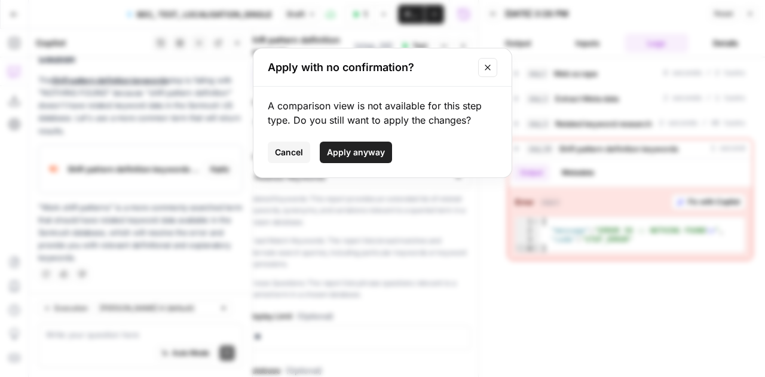
click at [361, 154] on span "Apply anyway" at bounding box center [356, 152] width 58 height 12
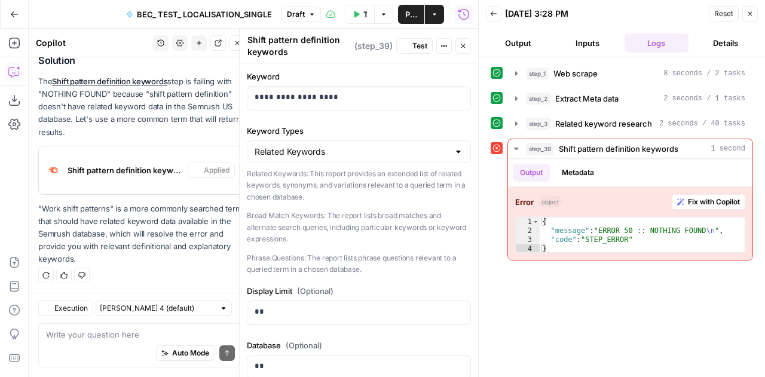
scroll to position [3515, 0]
click at [726, 16] on span "Reset" at bounding box center [723, 13] width 19 height 11
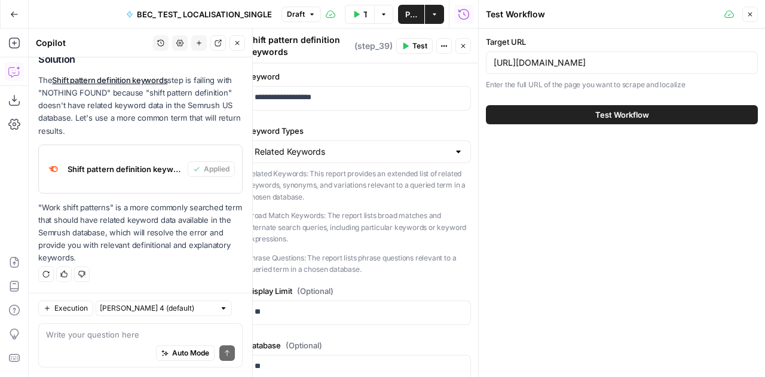
click at [107, 332] on div "Auto Mode will automatically modify and execute the workflow" at bounding box center [176, 324] width 177 height 24
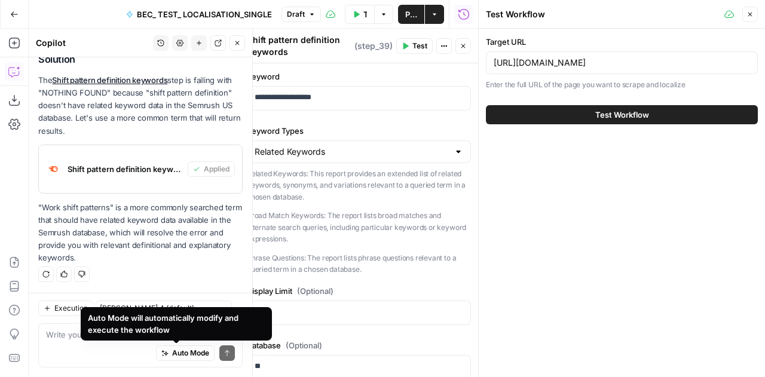
click at [90, 340] on div "Auto Mode will automatically modify and execute the workflow" at bounding box center [176, 323] width 191 height 33
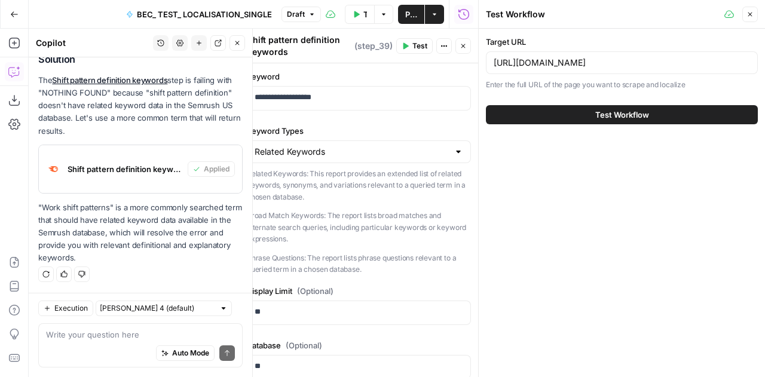
click at [68, 343] on div "Auto Mode Send" at bounding box center [140, 354] width 189 height 26
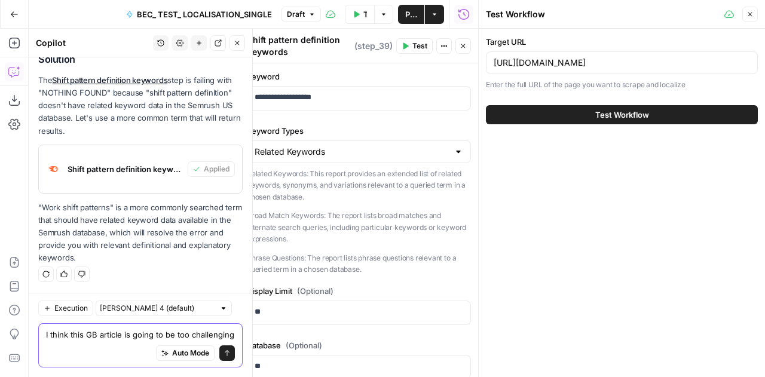
scroll to position [3527, 0]
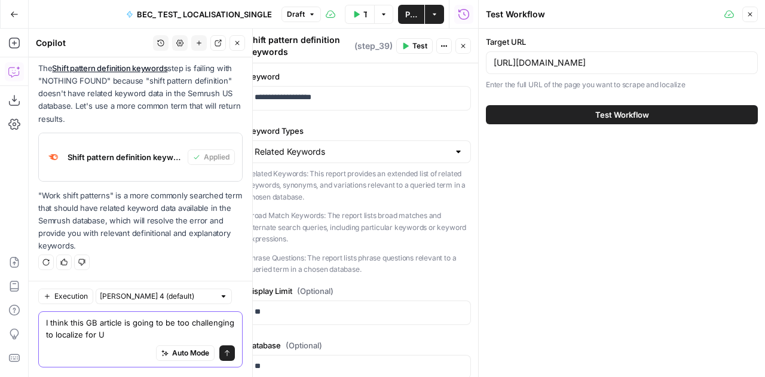
type textarea "I think this GB article is going to be too challenging to localize for [GEOGRAP…"
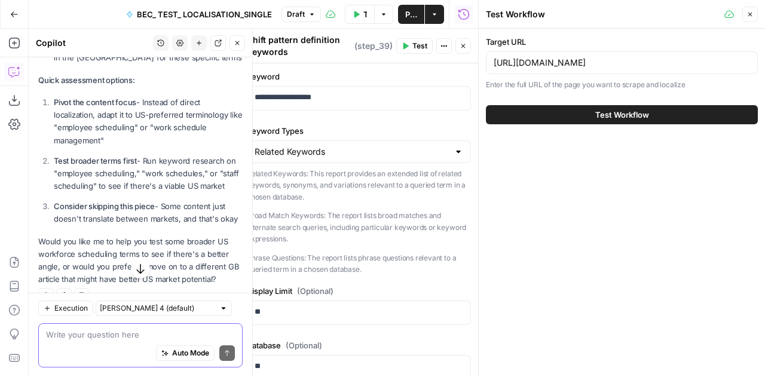
scroll to position [4042, 0]
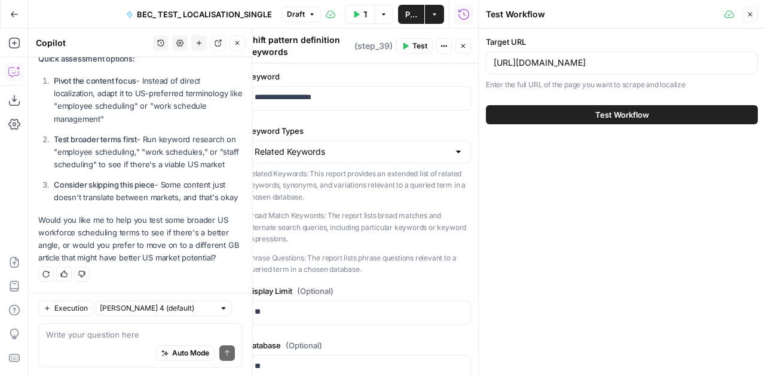
click at [130, 341] on div "Auto Mode Send" at bounding box center [140, 354] width 189 height 26
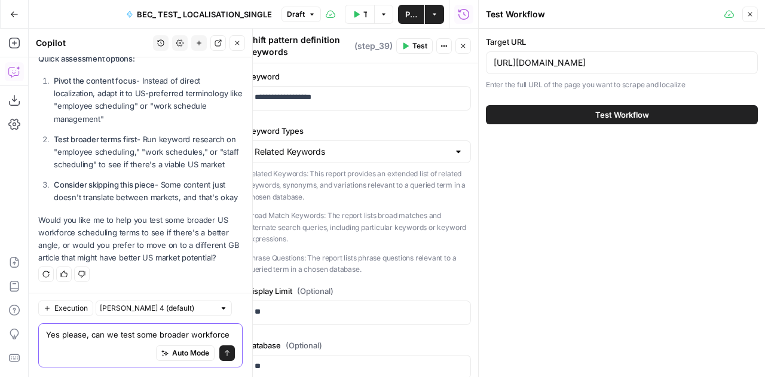
scroll to position [4054, 0]
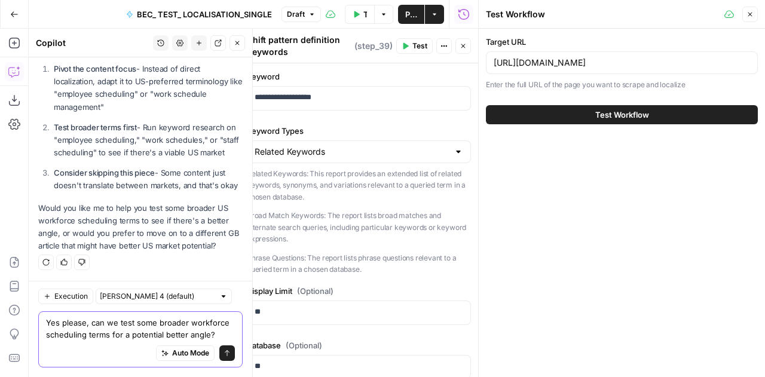
type textarea "Yes please, can we test some broader workforce scheduling terms for a potential…"
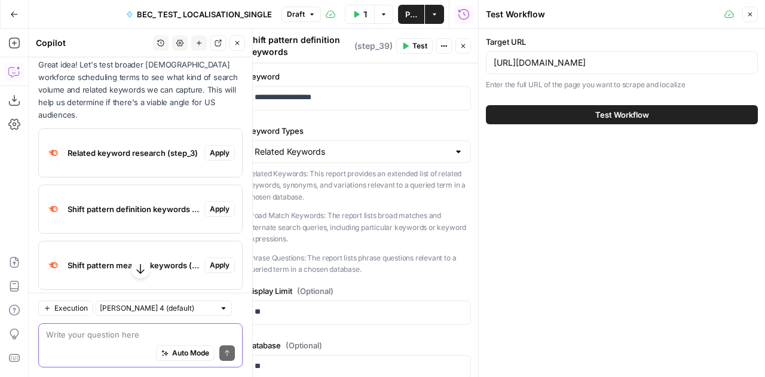
scroll to position [4270, 0]
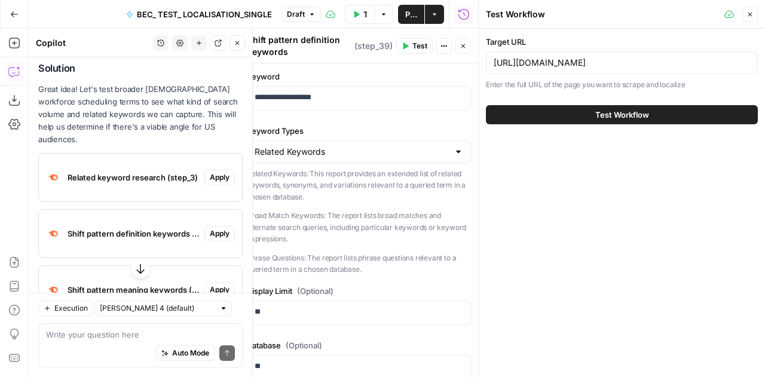
click at [215, 183] on span "Apply" at bounding box center [220, 177] width 20 height 11
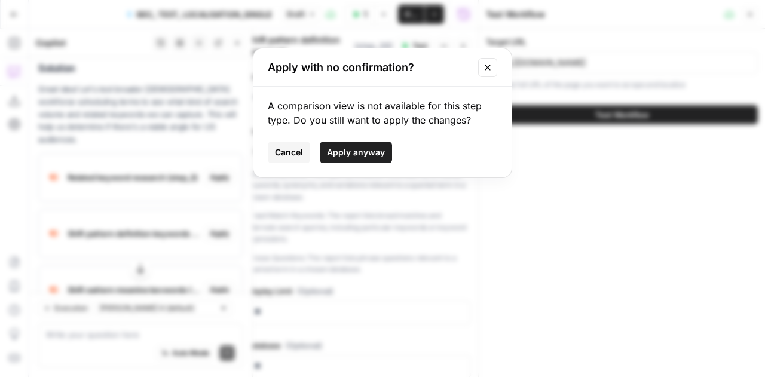
click at [359, 155] on span "Apply anyway" at bounding box center [356, 152] width 58 height 12
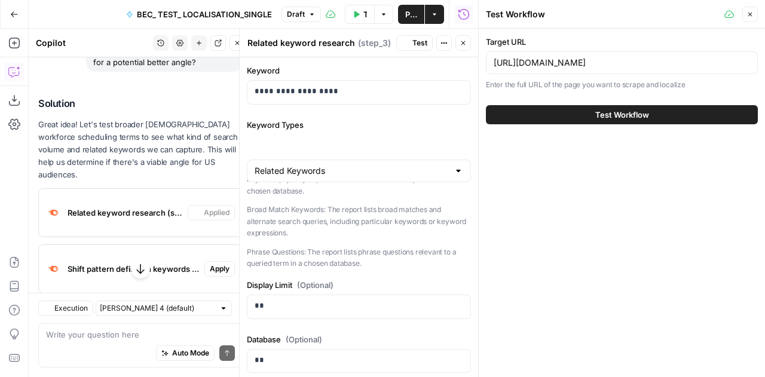
scroll to position [4445, 0]
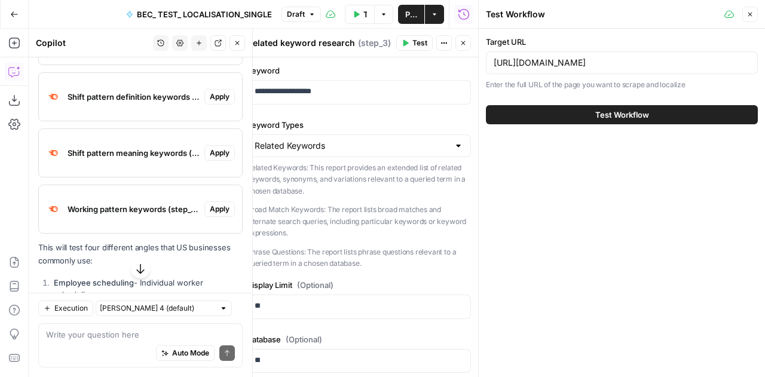
click at [218, 102] on span "Apply" at bounding box center [220, 96] width 20 height 11
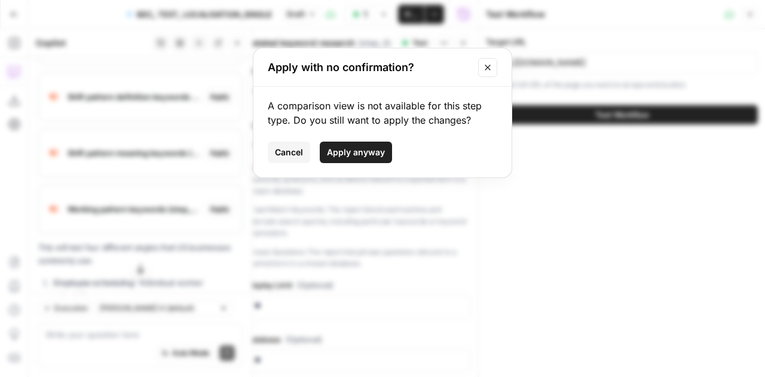
click at [367, 153] on span "Apply anyway" at bounding box center [356, 152] width 58 height 12
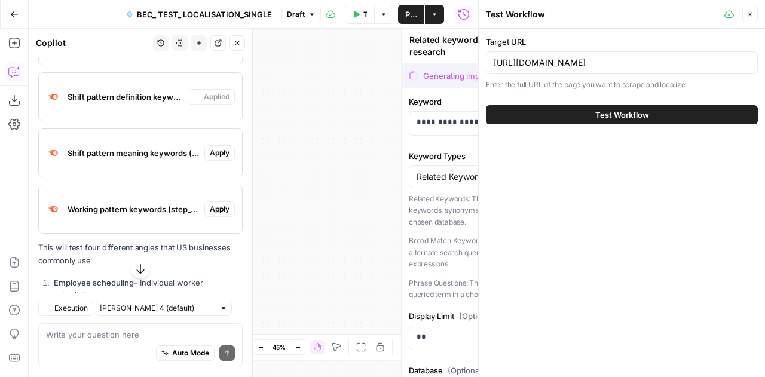
type textarea "Shift pattern definition keywords"
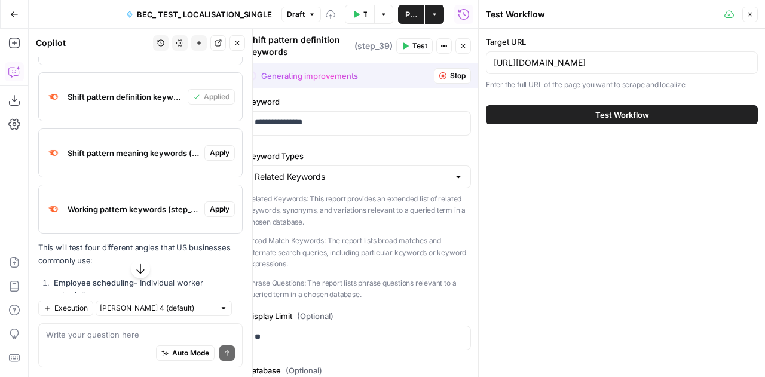
click at [210, 158] on span "Apply" at bounding box center [220, 153] width 20 height 11
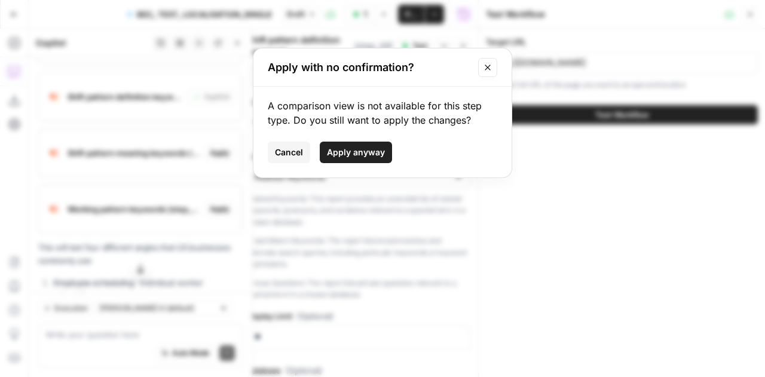
click at [358, 157] on span "Apply anyway" at bounding box center [356, 152] width 58 height 12
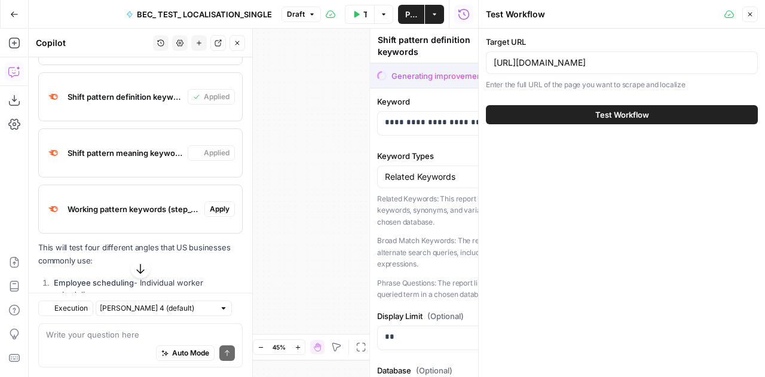
type textarea "Shift pattern meaning keywords"
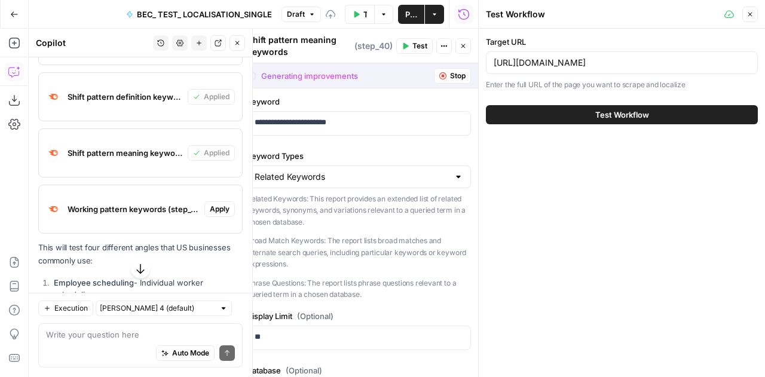
click at [207, 217] on button "Apply" at bounding box center [219, 209] width 30 height 16
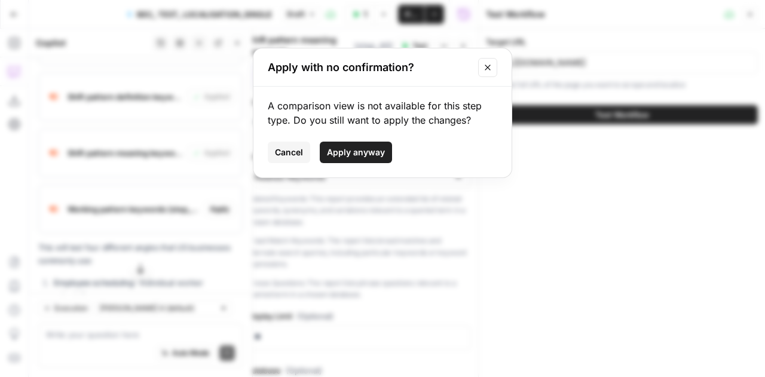
click at [346, 149] on span "Apply anyway" at bounding box center [356, 152] width 58 height 12
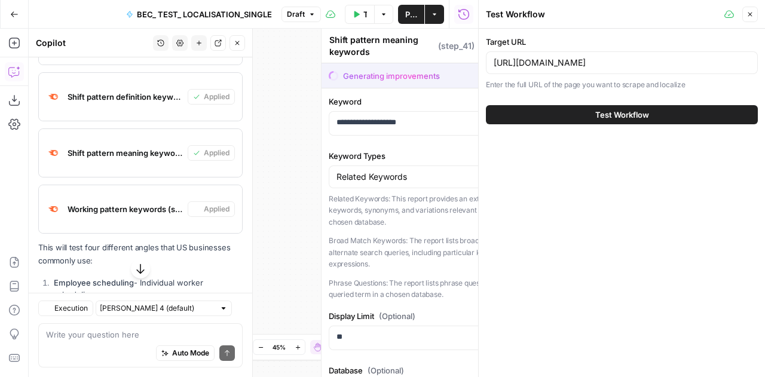
type textarea "Working pattern keywords"
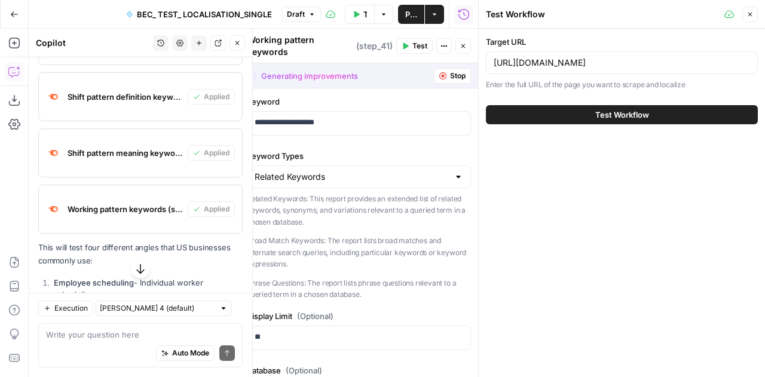
click at [136, 159] on span "Shift pattern meaning keywords (step_40)" at bounding box center [125, 153] width 115 height 12
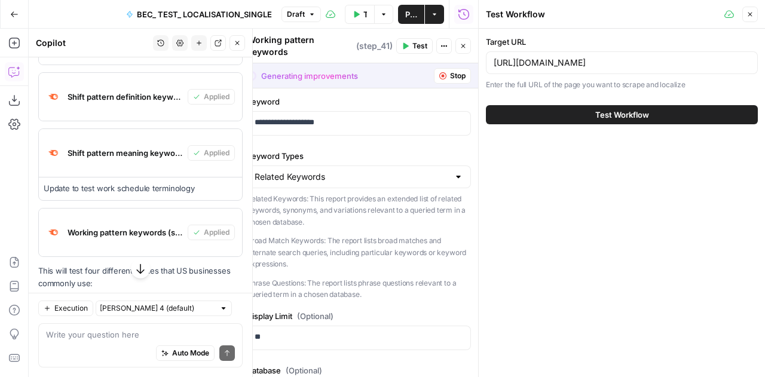
click at [109, 97] on div "Shift pattern definition keywords (step_39)" at bounding box center [113, 97] width 149 height 48
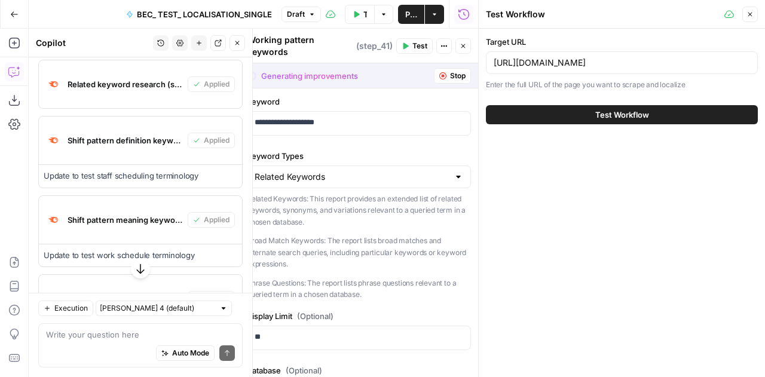
scroll to position [4401, 0]
click at [109, 97] on div "Related keyword research (step_3)" at bounding box center [113, 85] width 149 height 48
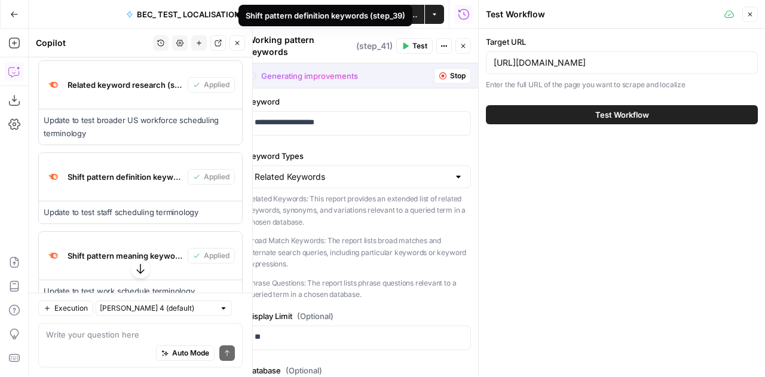
scroll to position [4834, 0]
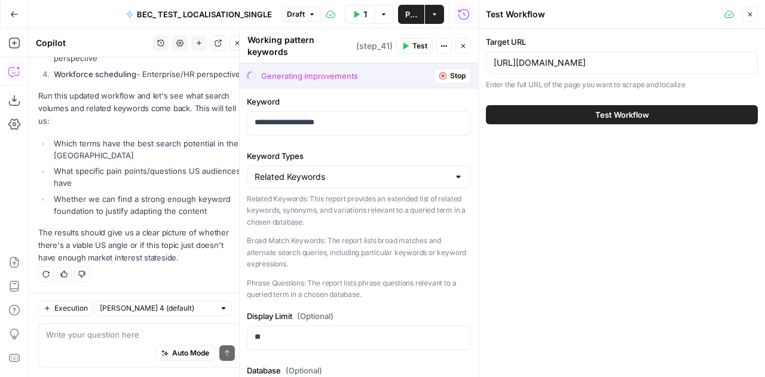
click at [757, 20] on button "Close" at bounding box center [751, 15] width 16 height 16
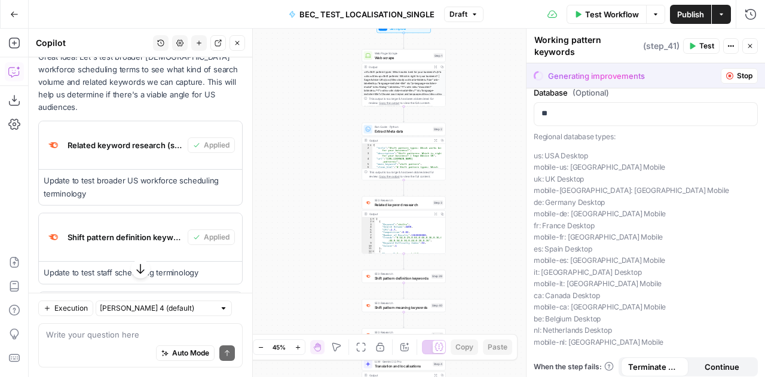
scroll to position [4285, 0]
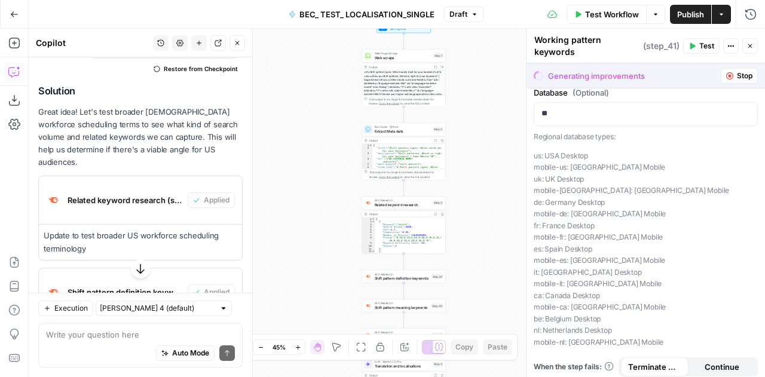
click at [621, 6] on button "Test Workflow" at bounding box center [607, 14] width 80 height 19
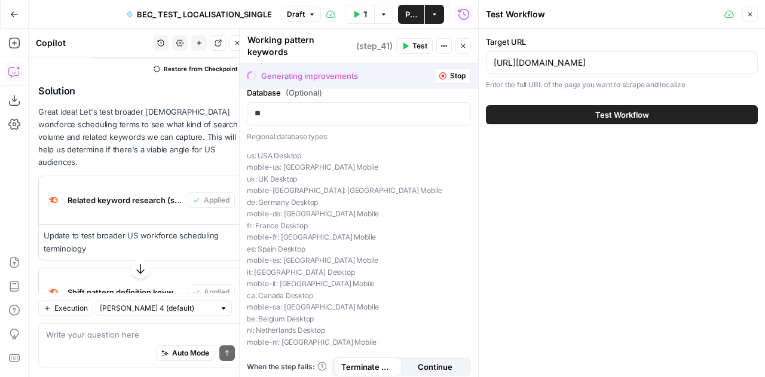
click at [617, 115] on span "Test Workflow" at bounding box center [622, 115] width 54 height 12
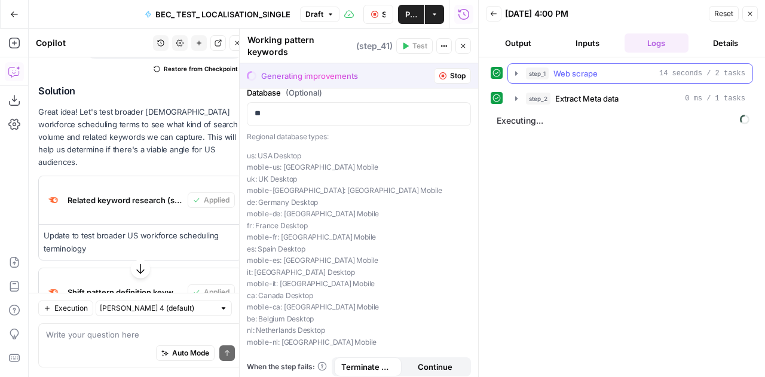
click at [514, 74] on icon "button" at bounding box center [517, 74] width 10 height 10
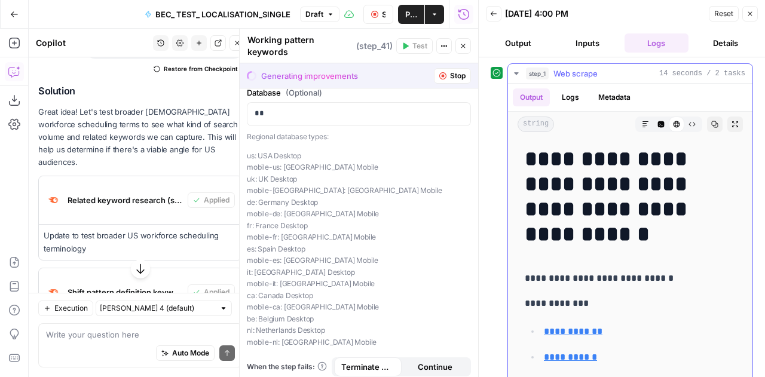
click at [515, 71] on icon "button" at bounding box center [517, 74] width 10 height 10
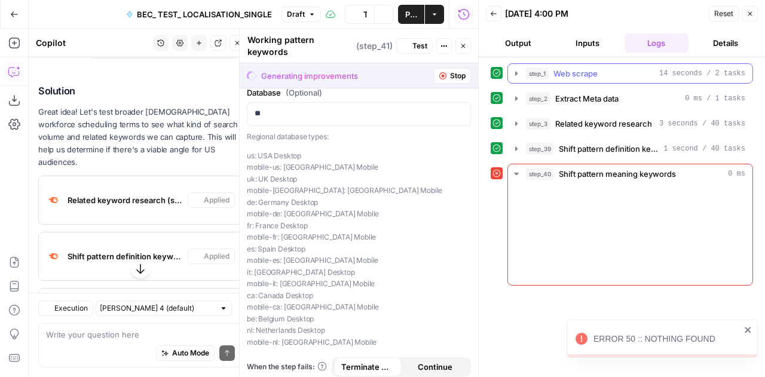
scroll to position [4285, 0]
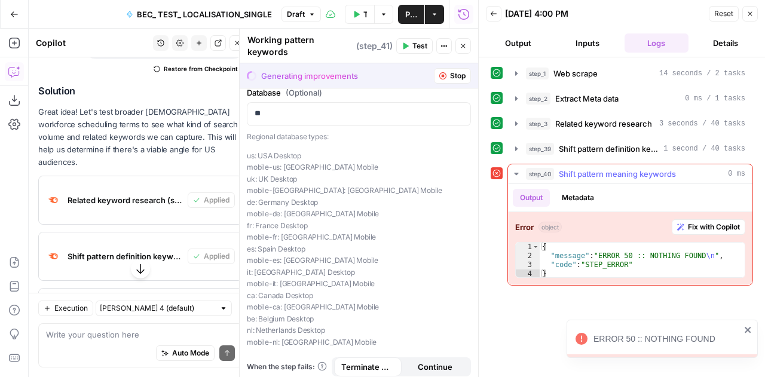
click at [716, 219] on button "Fix with Copilot" at bounding box center [709, 227] width 74 height 16
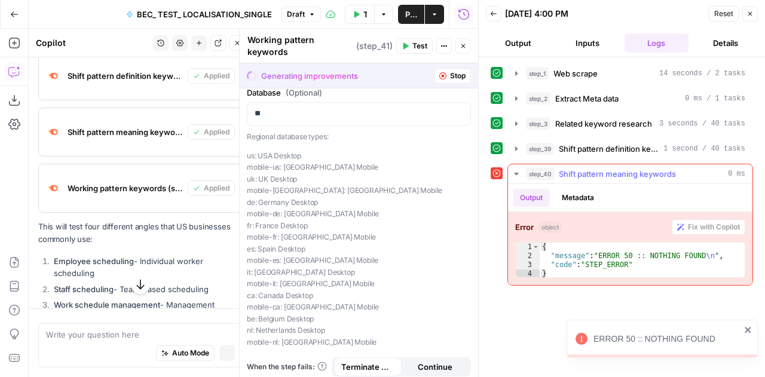
scroll to position [4123, 0]
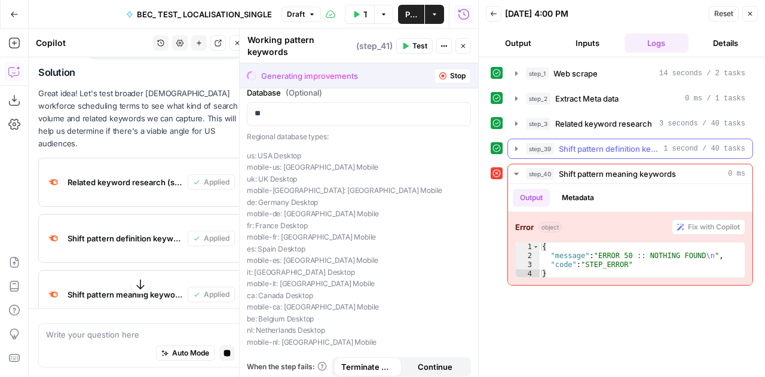
click at [515, 148] on icon "button" at bounding box center [516, 148] width 2 height 4
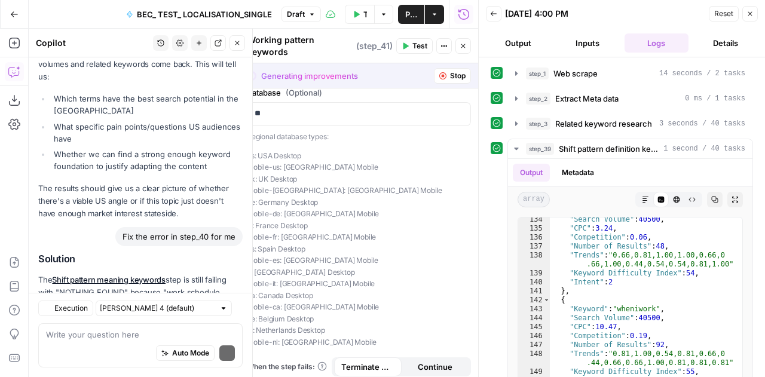
scroll to position [4985, 0]
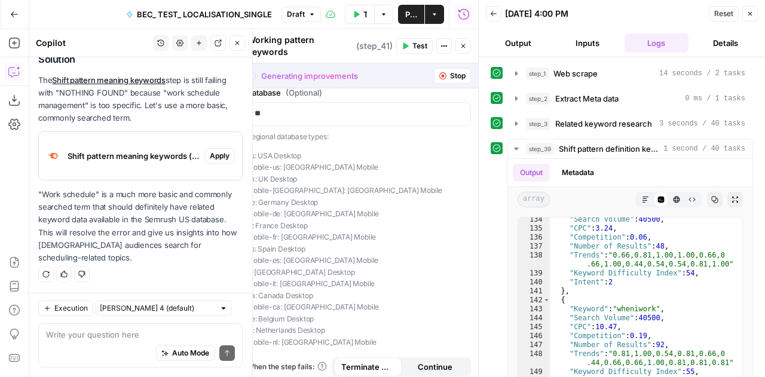
click at [218, 161] on span "Apply" at bounding box center [220, 156] width 20 height 11
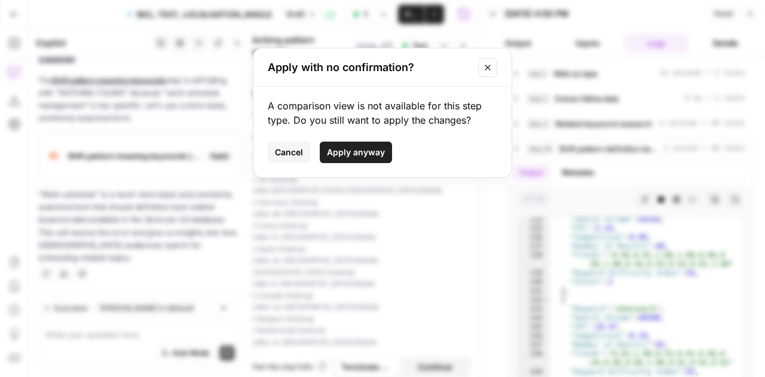
click at [346, 150] on span "Apply anyway" at bounding box center [356, 152] width 58 height 12
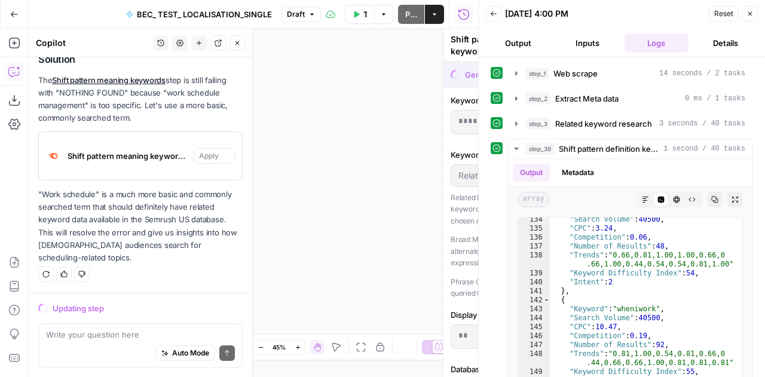
scroll to position [4813, 0]
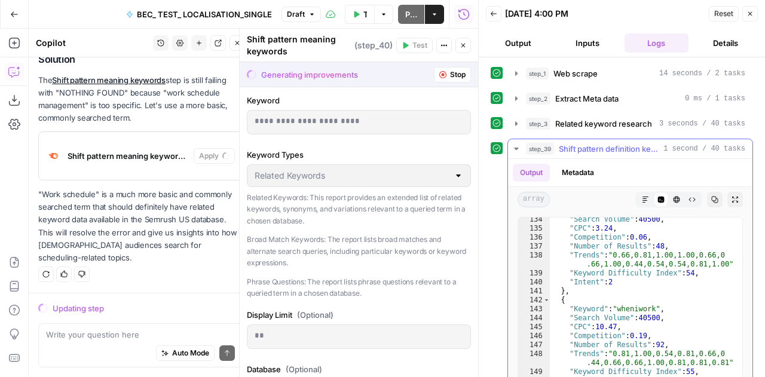
click at [514, 147] on icon "button" at bounding box center [517, 149] width 10 height 10
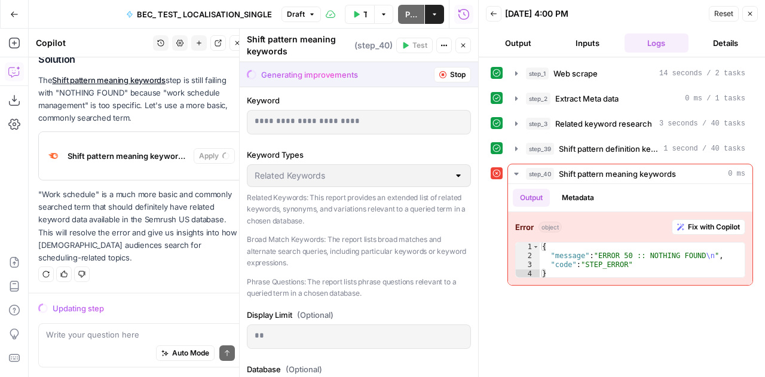
click at [729, 9] on span "Reset" at bounding box center [723, 13] width 19 height 11
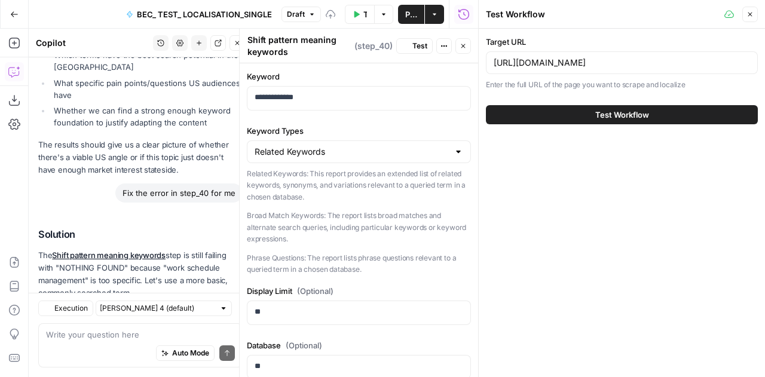
scroll to position [5004, 0]
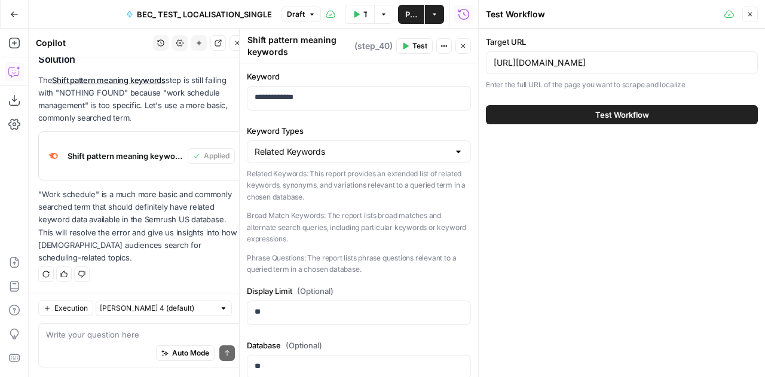
click at [649, 111] on button "Test Workflow" at bounding box center [622, 114] width 272 height 19
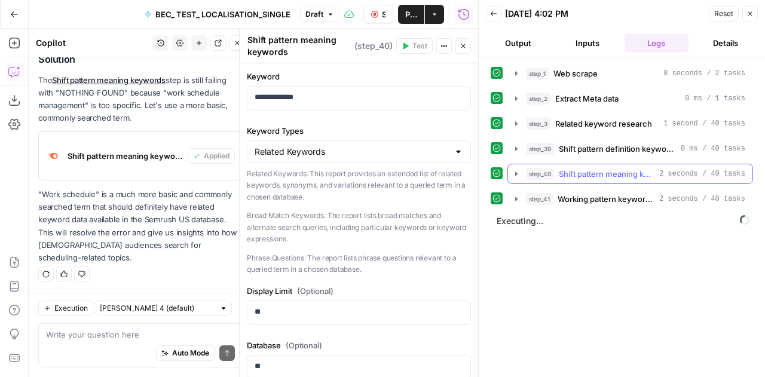
click at [515, 172] on icon "button" at bounding box center [516, 174] width 2 height 4
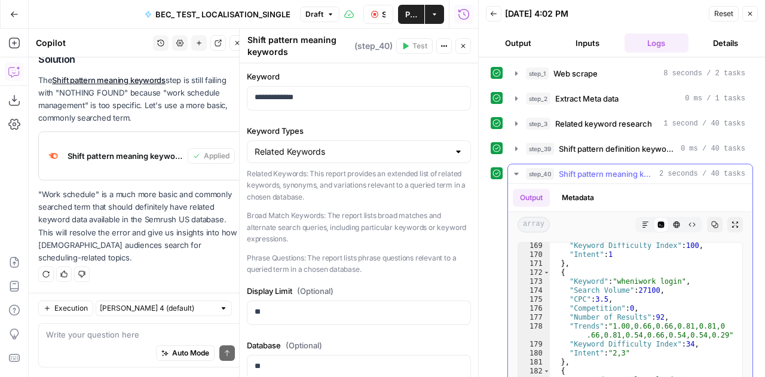
scroll to position [1669, 0]
click at [518, 176] on button "step_40 Shift pattern meaning keywords 2 seconds / 40 tasks" at bounding box center [630, 173] width 245 height 19
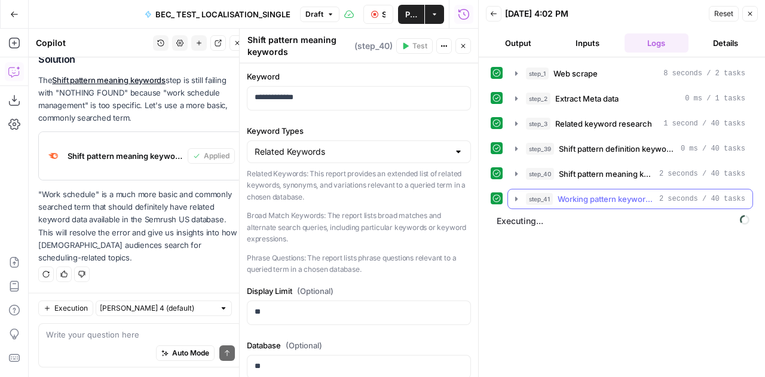
click at [515, 197] on icon "button" at bounding box center [516, 199] width 2 height 4
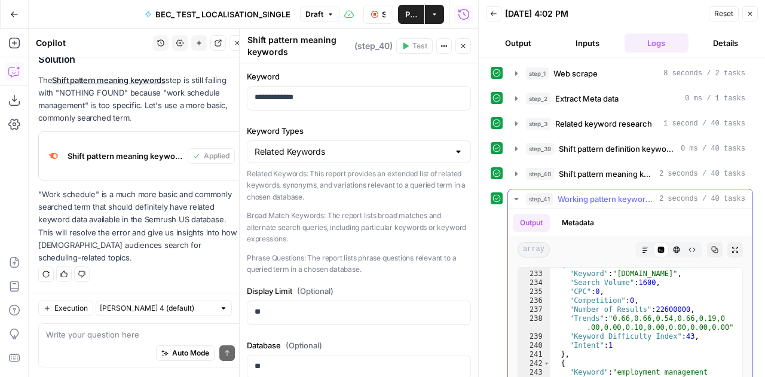
scroll to position [2321, 0]
click at [514, 197] on icon "button" at bounding box center [517, 199] width 10 height 10
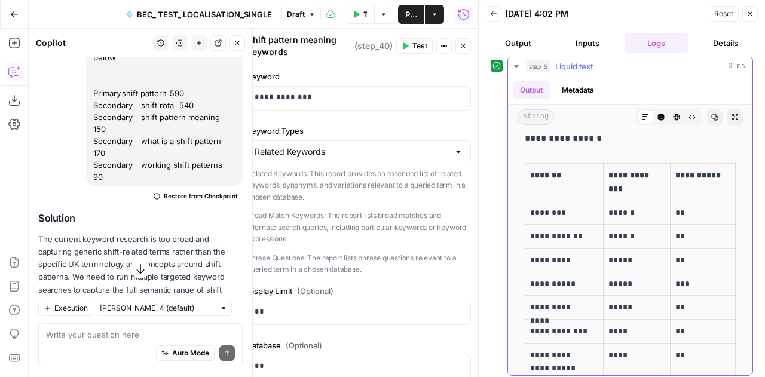
scroll to position [357, 0]
click at [711, 114] on icon "button" at bounding box center [714, 117] width 7 height 7
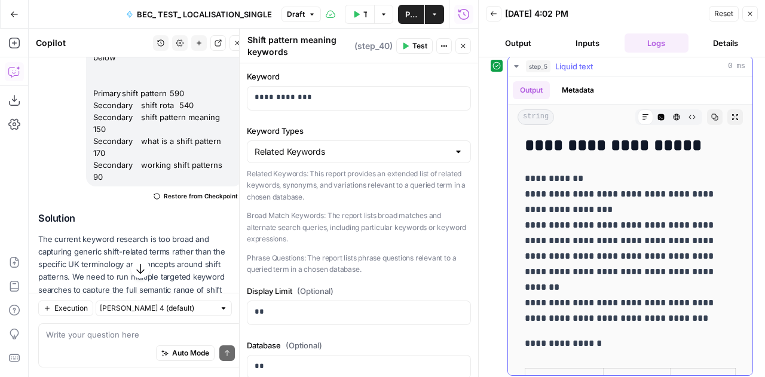
scroll to position [151, 0]
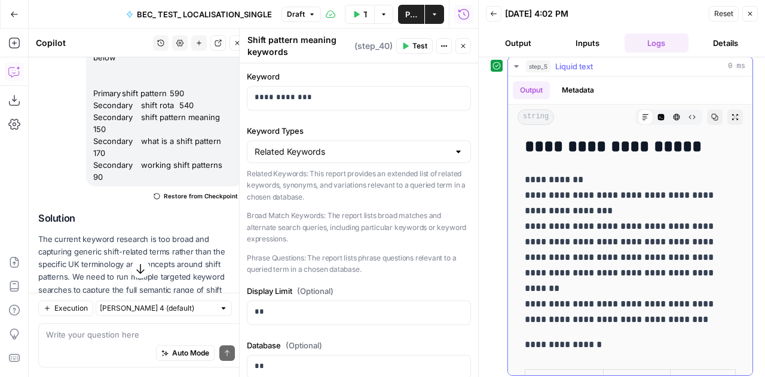
click at [515, 65] on icon "button" at bounding box center [516, 66] width 4 height 2
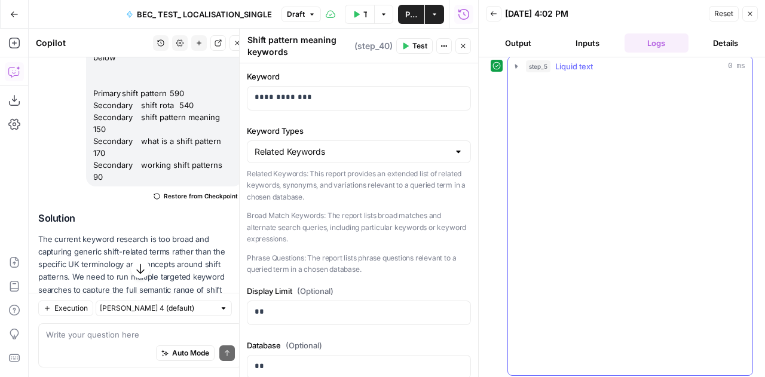
scroll to position [0, 0]
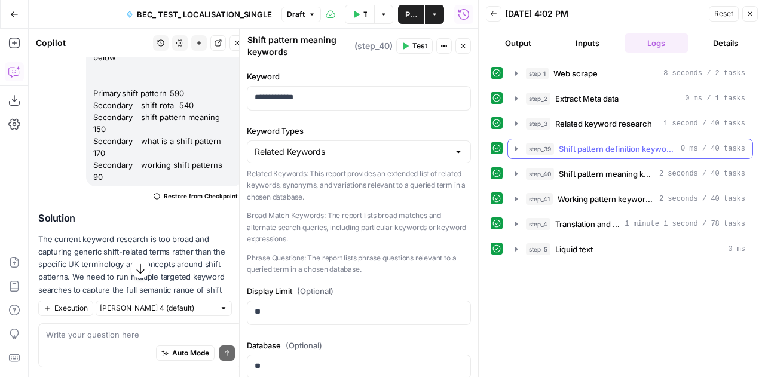
click at [517, 149] on icon "button" at bounding box center [517, 149] width 10 height 10
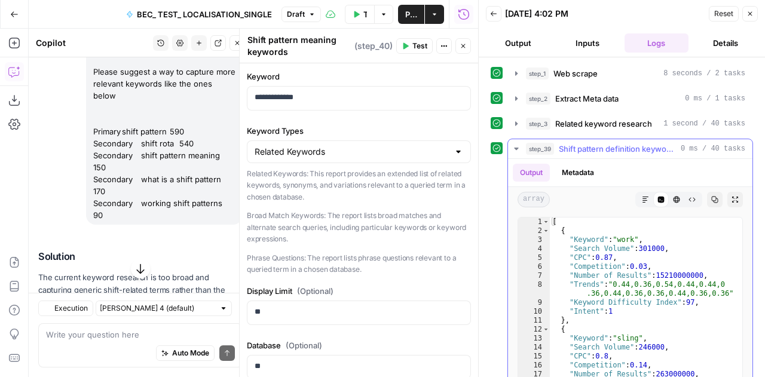
scroll to position [1128, 0]
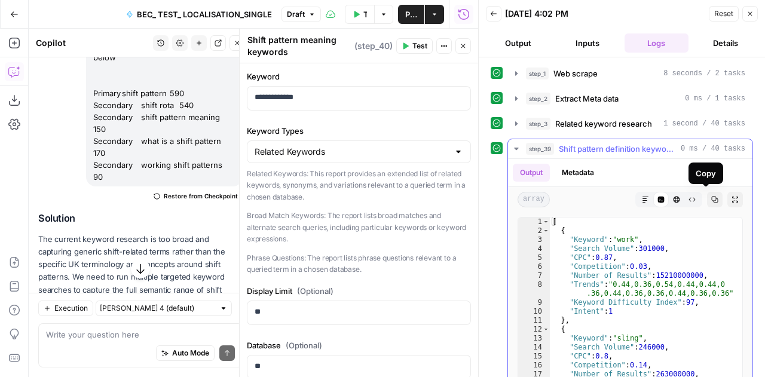
click at [711, 197] on icon "button" at bounding box center [714, 199] width 7 height 7
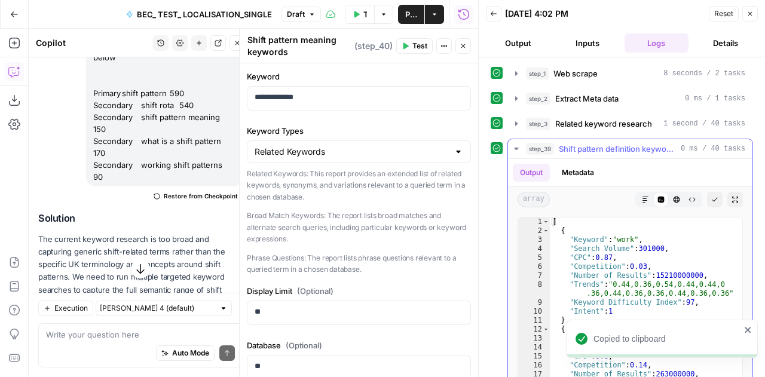
click at [517, 148] on icon "button" at bounding box center [516, 149] width 4 height 2
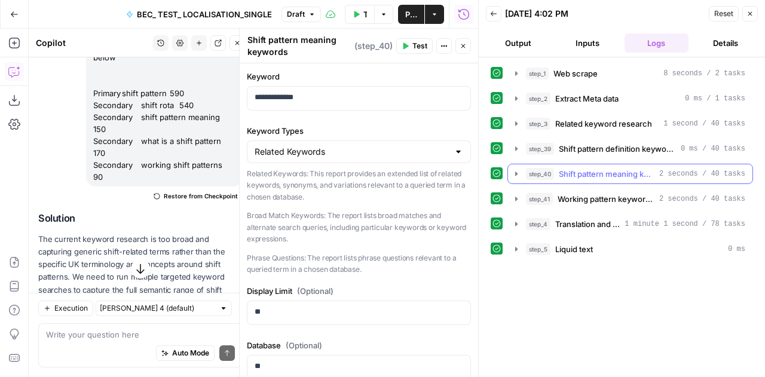
click at [514, 173] on icon "button" at bounding box center [517, 174] width 10 height 10
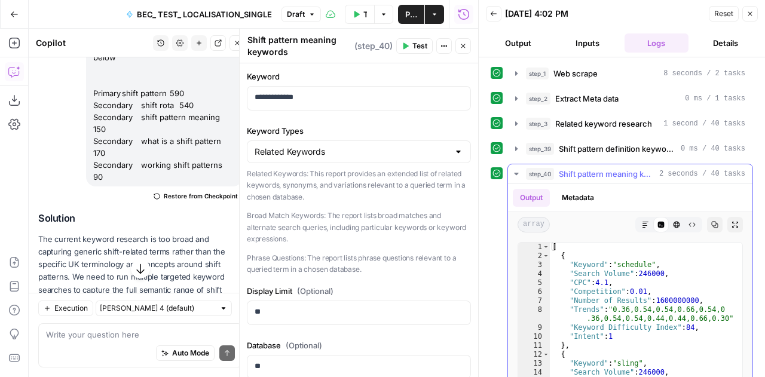
click at [712, 223] on icon "button" at bounding box center [715, 225] width 7 height 7
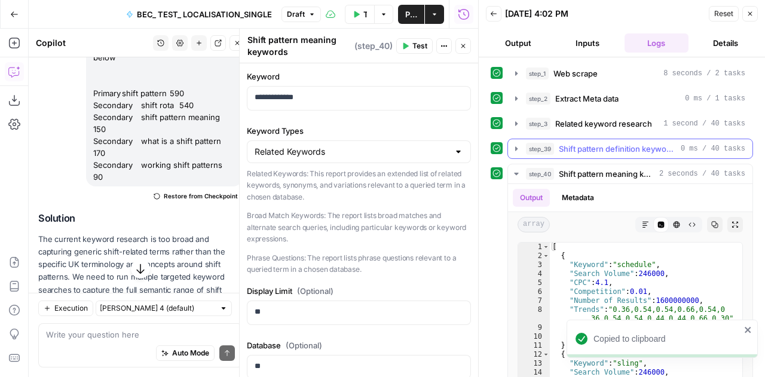
click at [515, 146] on icon "button" at bounding box center [516, 148] width 2 height 4
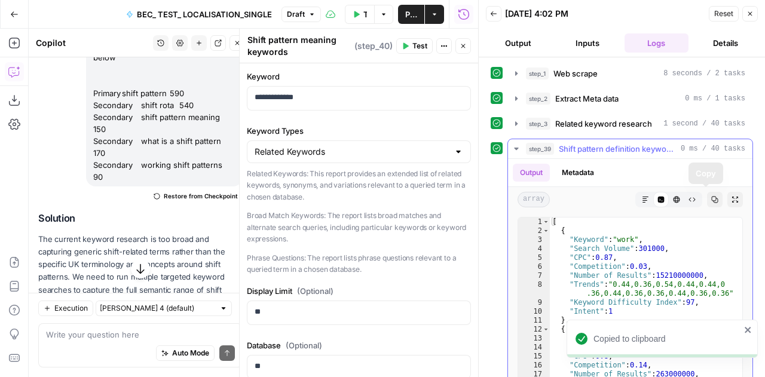
click at [712, 197] on icon "button" at bounding box center [715, 200] width 7 height 7
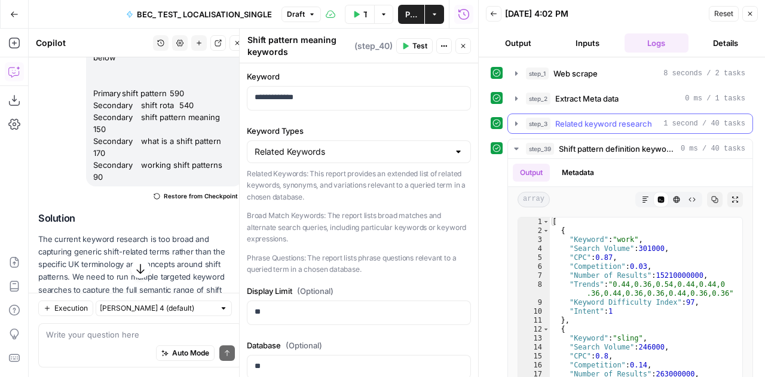
click at [518, 120] on icon "button" at bounding box center [517, 124] width 10 height 10
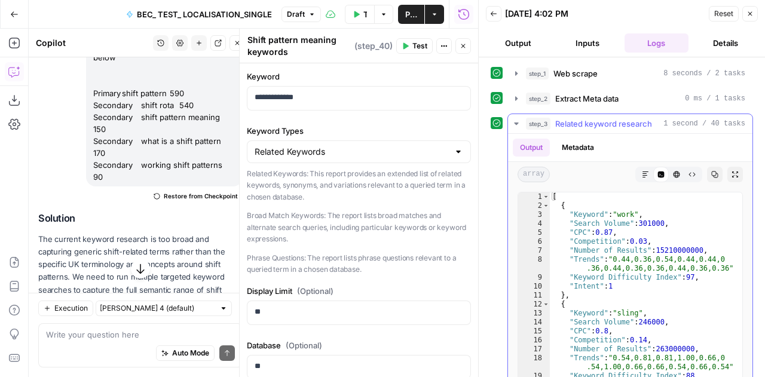
click at [711, 174] on icon "button" at bounding box center [714, 174] width 7 height 7
click at [514, 126] on icon "button" at bounding box center [517, 124] width 10 height 10
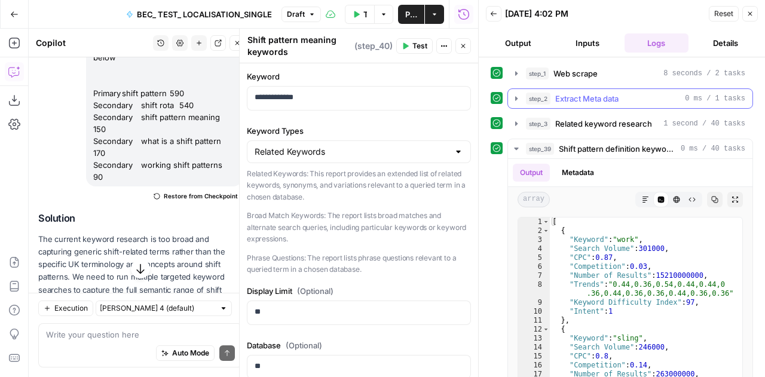
click at [512, 96] on icon "button" at bounding box center [517, 99] width 10 height 10
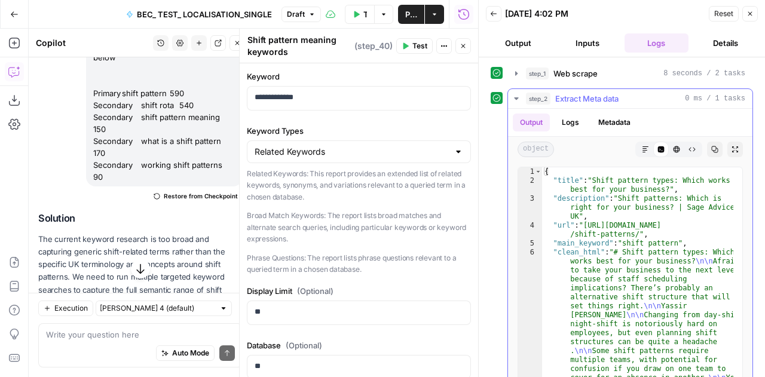
click at [512, 96] on icon "button" at bounding box center [517, 99] width 10 height 10
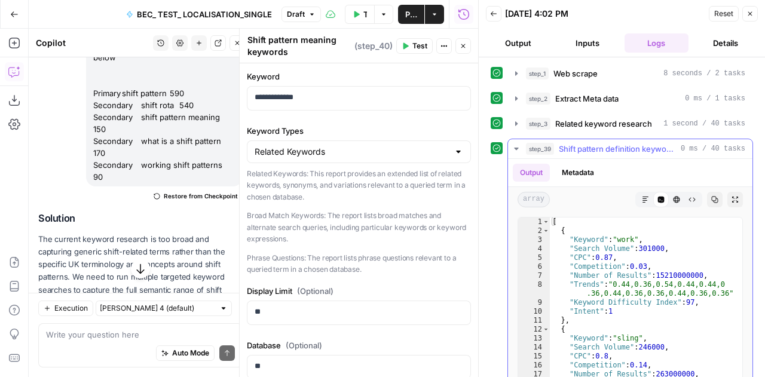
click at [513, 146] on icon "button" at bounding box center [517, 149] width 10 height 10
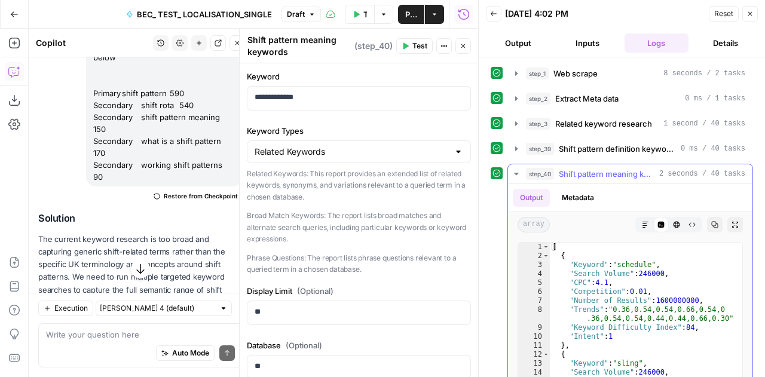
click at [516, 170] on icon "button" at bounding box center [517, 174] width 10 height 10
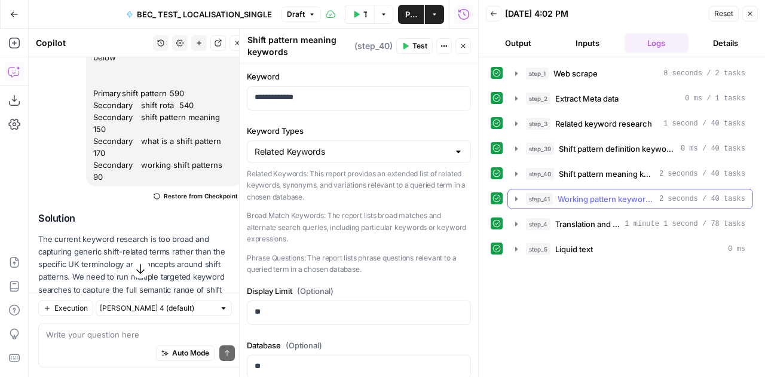
click at [514, 198] on icon "button" at bounding box center [517, 199] width 10 height 10
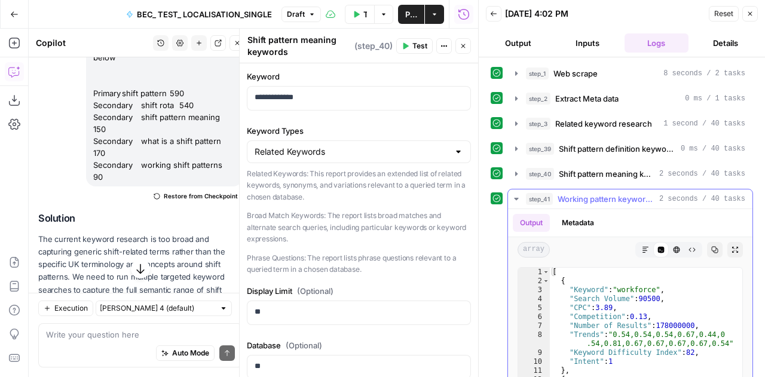
click at [712, 249] on icon "button" at bounding box center [715, 250] width 7 height 7
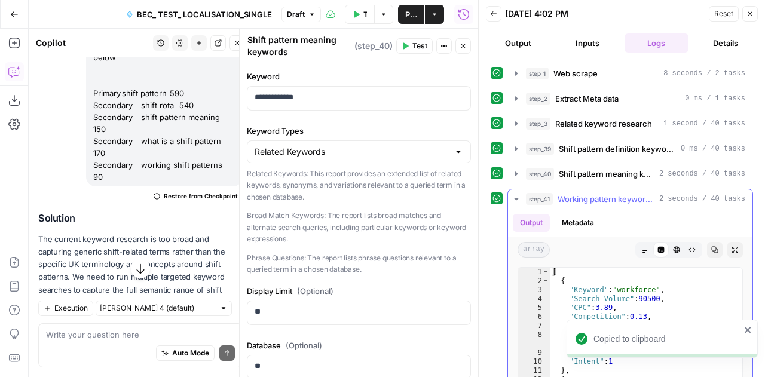
click at [515, 197] on icon "button" at bounding box center [517, 199] width 10 height 10
